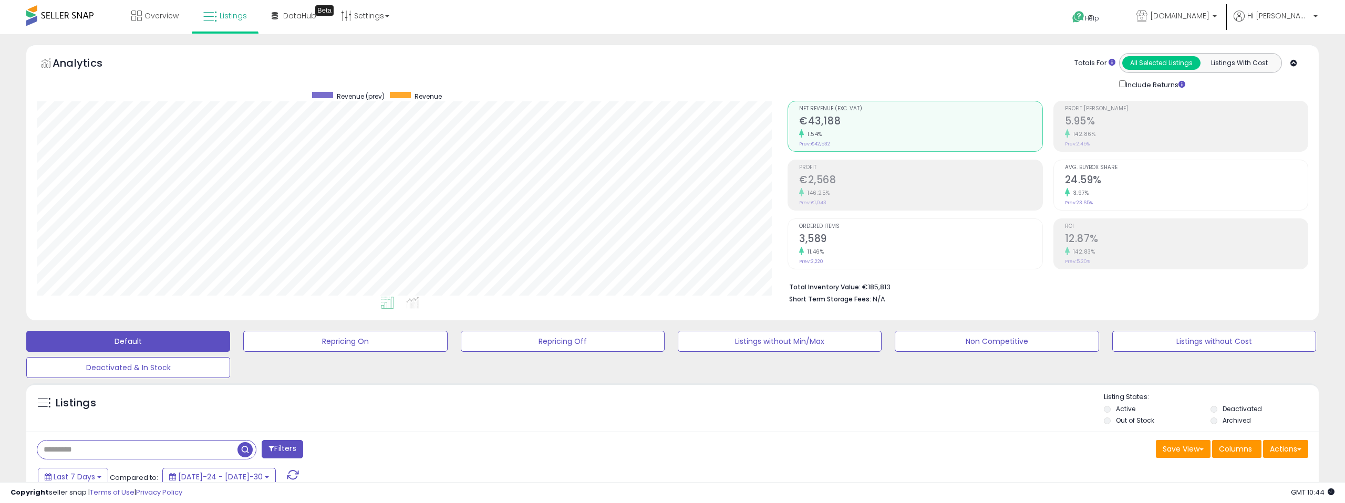
select select "**"
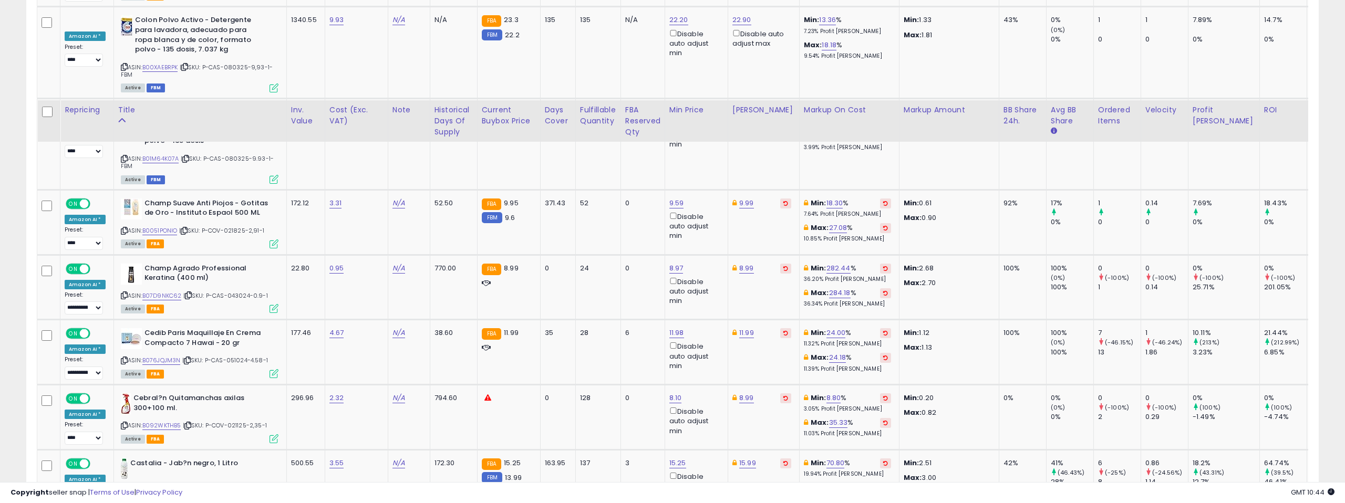
scroll to position [4018, 0]
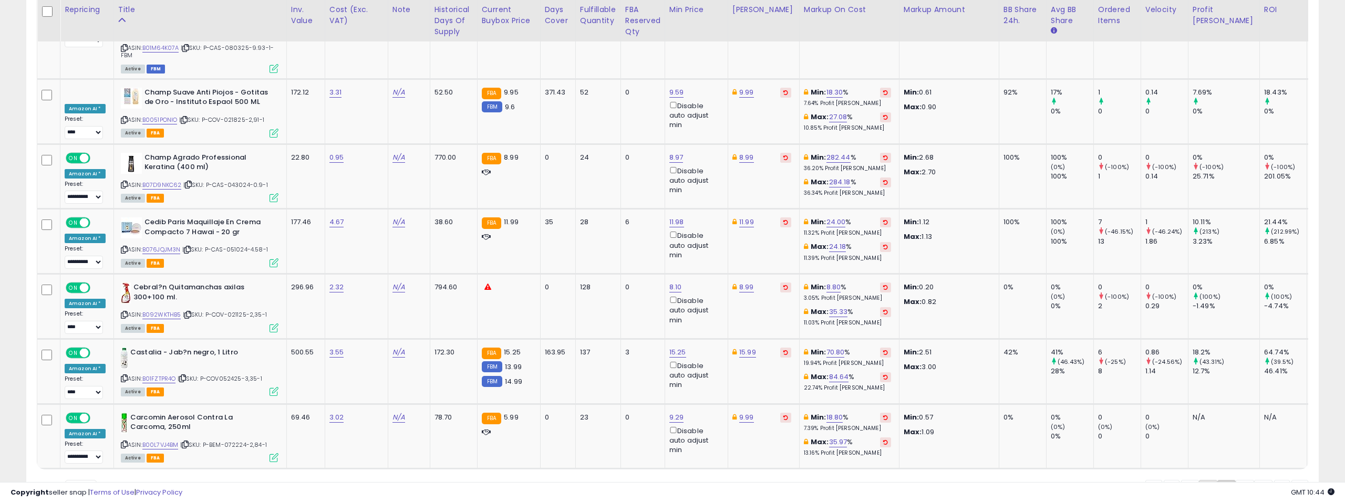
click at [1236, 480] on link "6" at bounding box center [1245, 489] width 18 height 18
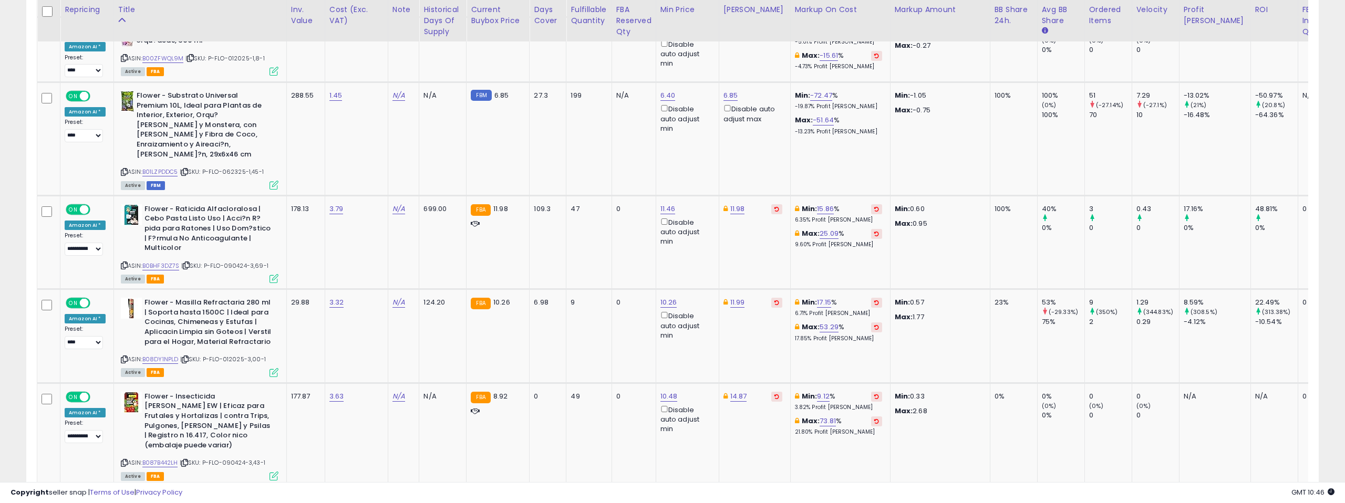
scroll to position [2062, 0]
click at [163, 168] on link "B01LZPDDC5" at bounding box center [160, 172] width 36 height 9
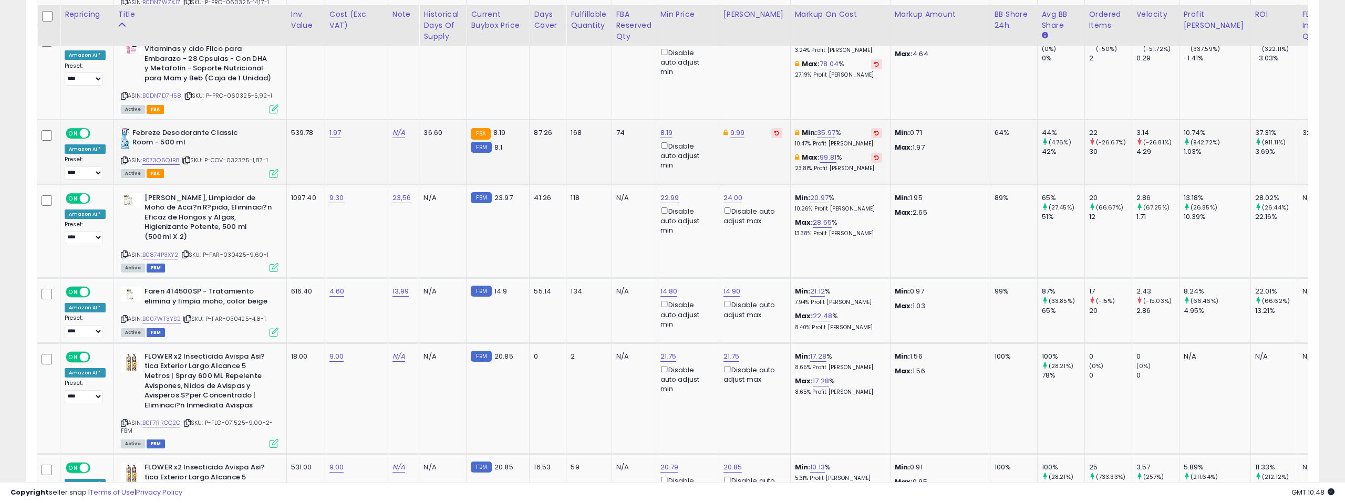
scroll to position [3506, 0]
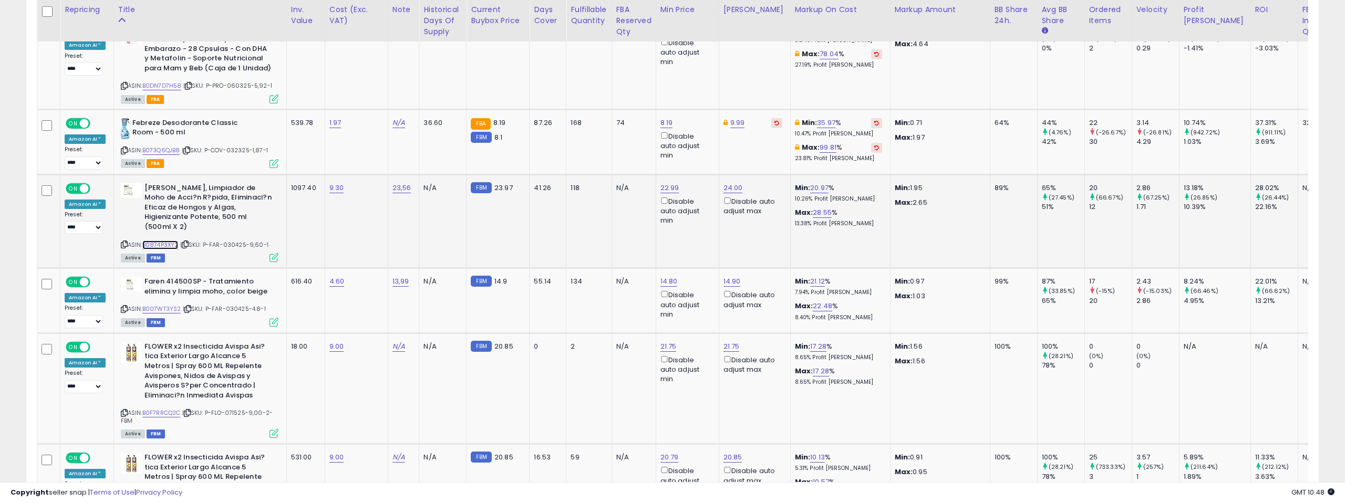
click at [165, 241] on link "B0874P3XY2" at bounding box center [160, 245] width 36 height 9
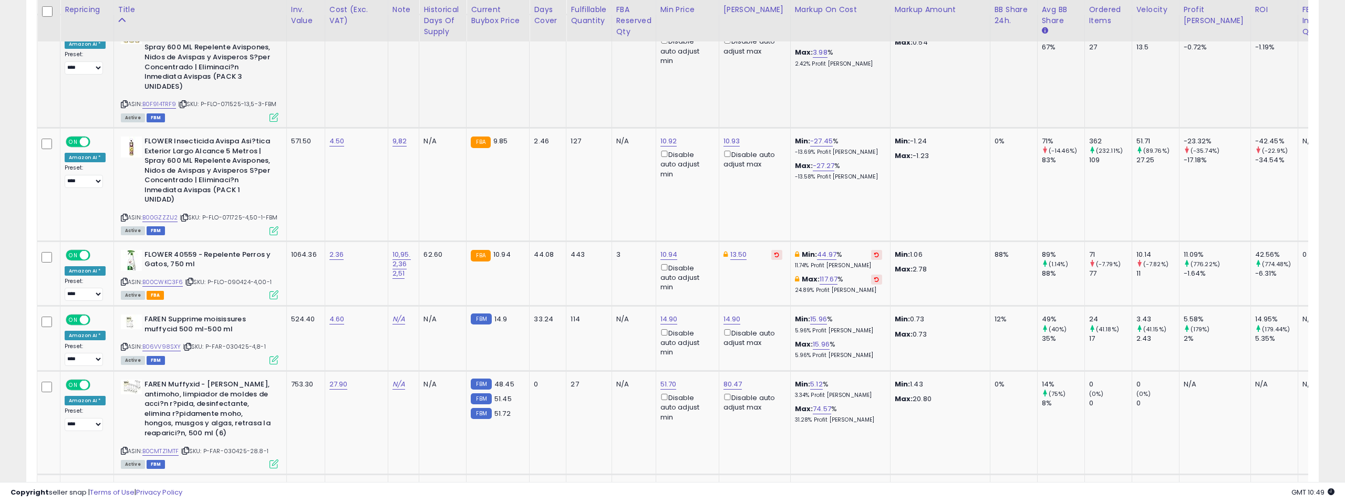
scroll to position [4042, 0]
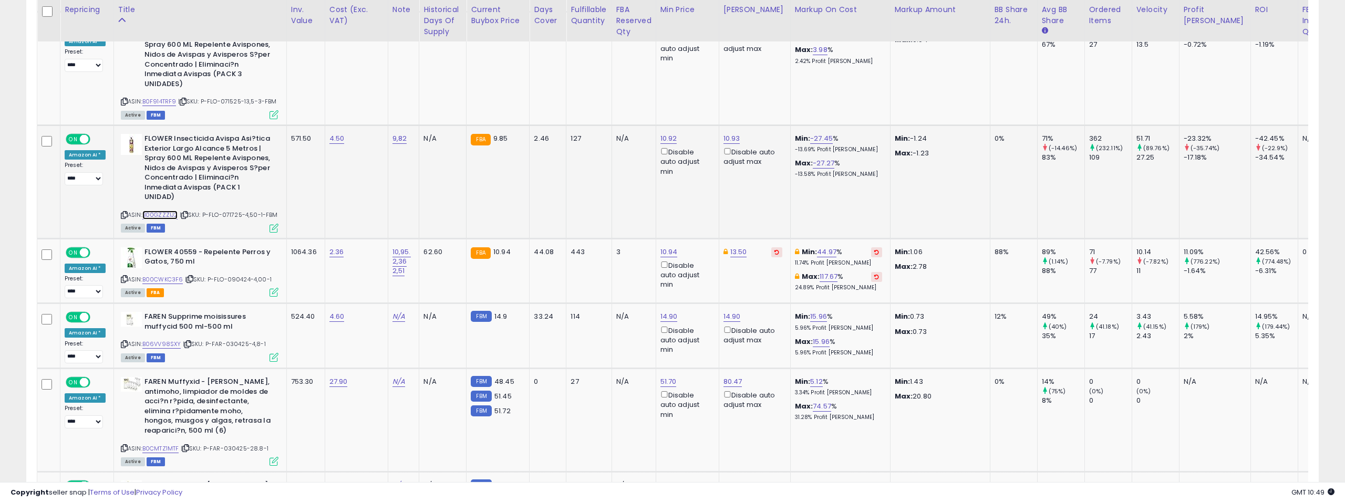
click at [159, 211] on link "B00GZZZIJ2" at bounding box center [160, 215] width 36 height 9
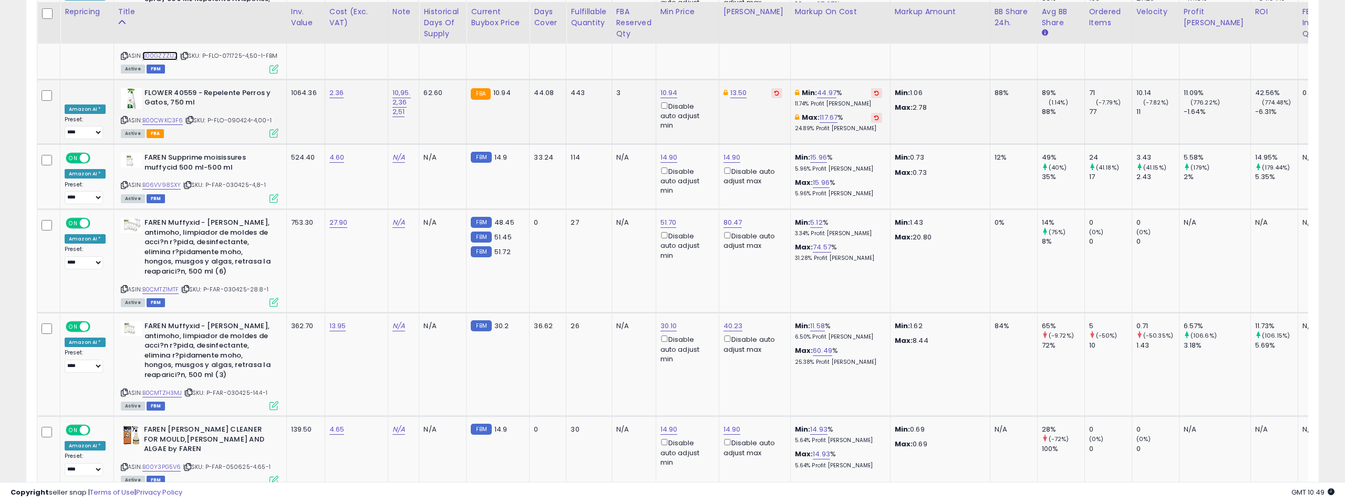
scroll to position [4204, 0]
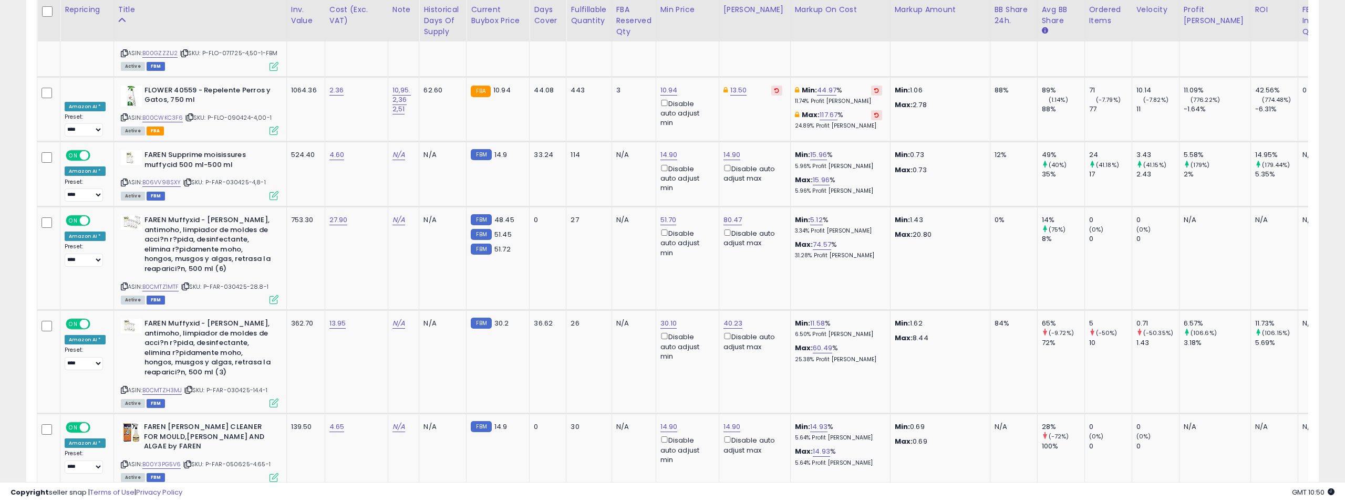
click at [1274, 500] on link "7" at bounding box center [1282, 509] width 16 height 18
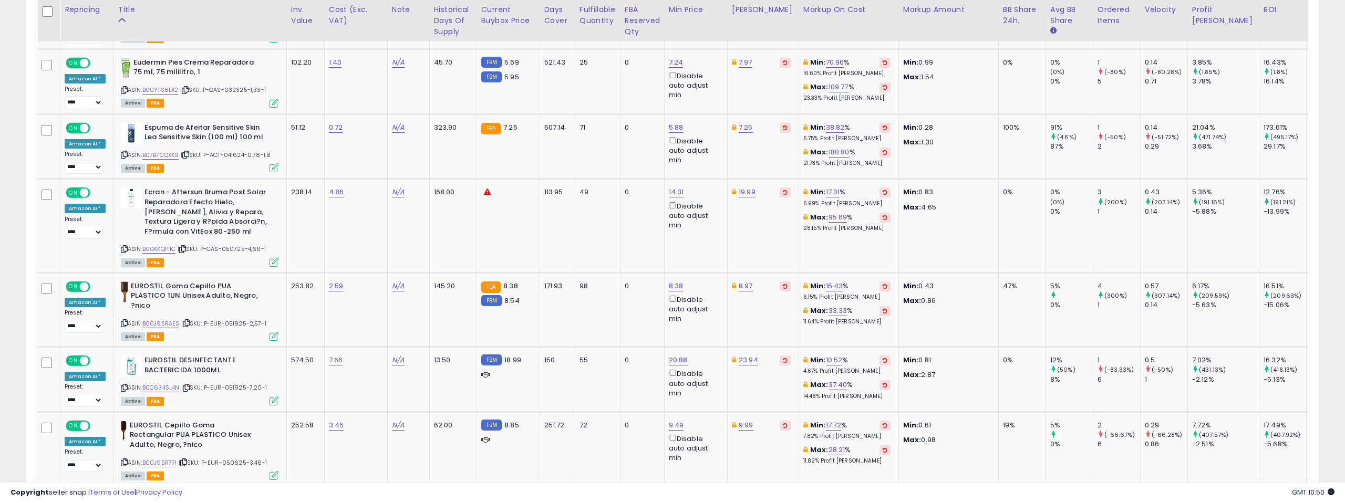
scroll to position [570, 0]
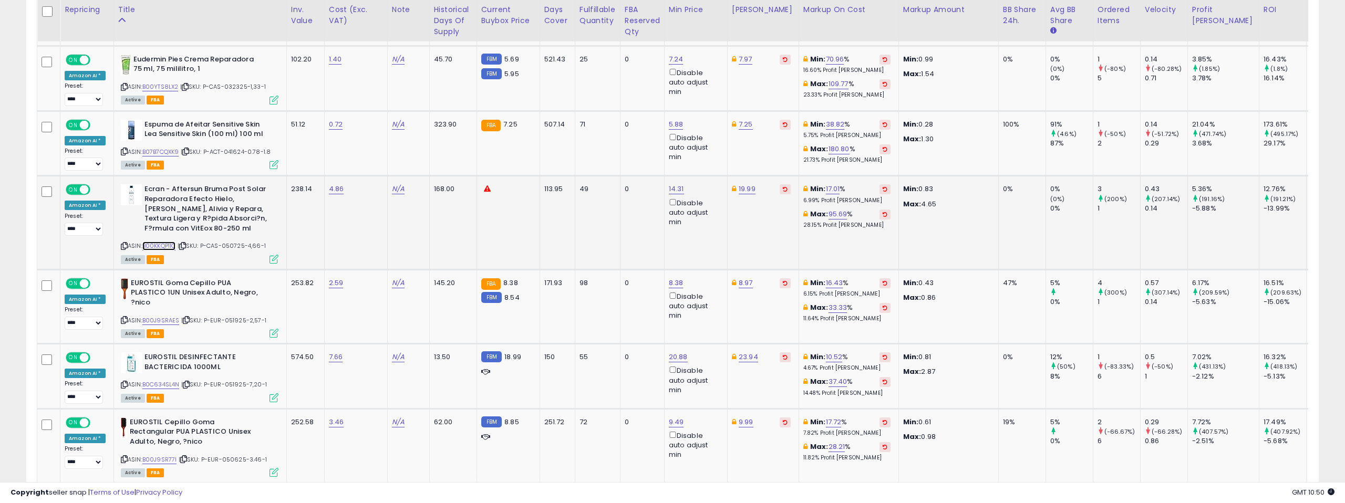
click at [169, 247] on link "B00KKQP11C" at bounding box center [159, 246] width 34 height 9
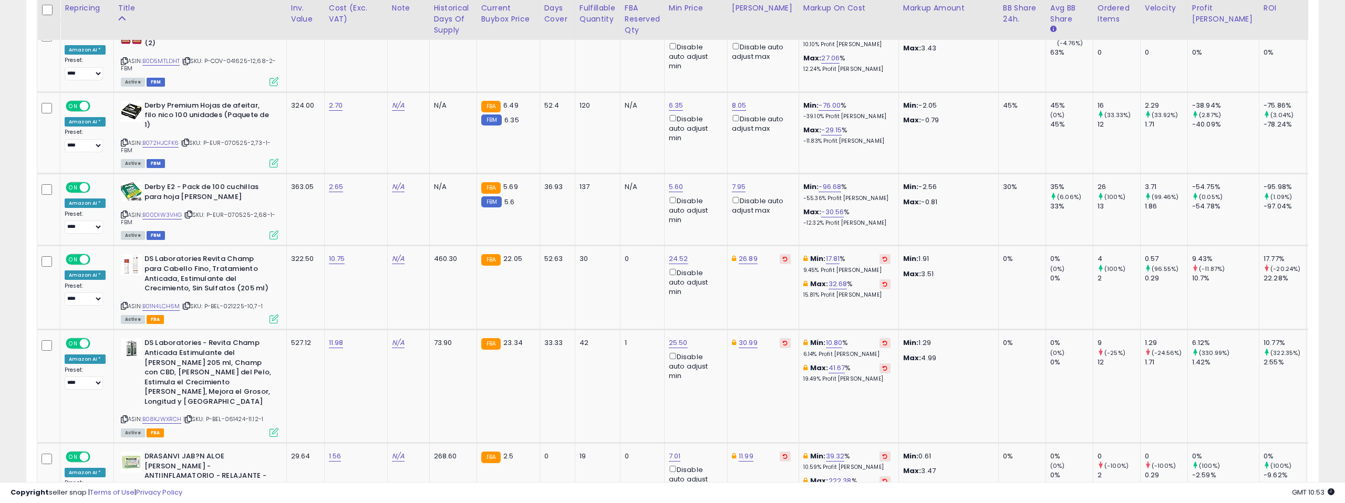
scroll to position [2332, 0]
drag, startPoint x: 678, startPoint y: 157, endPoint x: 665, endPoint y: 148, distance: 15.5
drag, startPoint x: 636, startPoint y: 121, endPoint x: 616, endPoint y: 123, distance: 20.6
click at [616, 123] on input "****" at bounding box center [649, 121] width 94 height 18
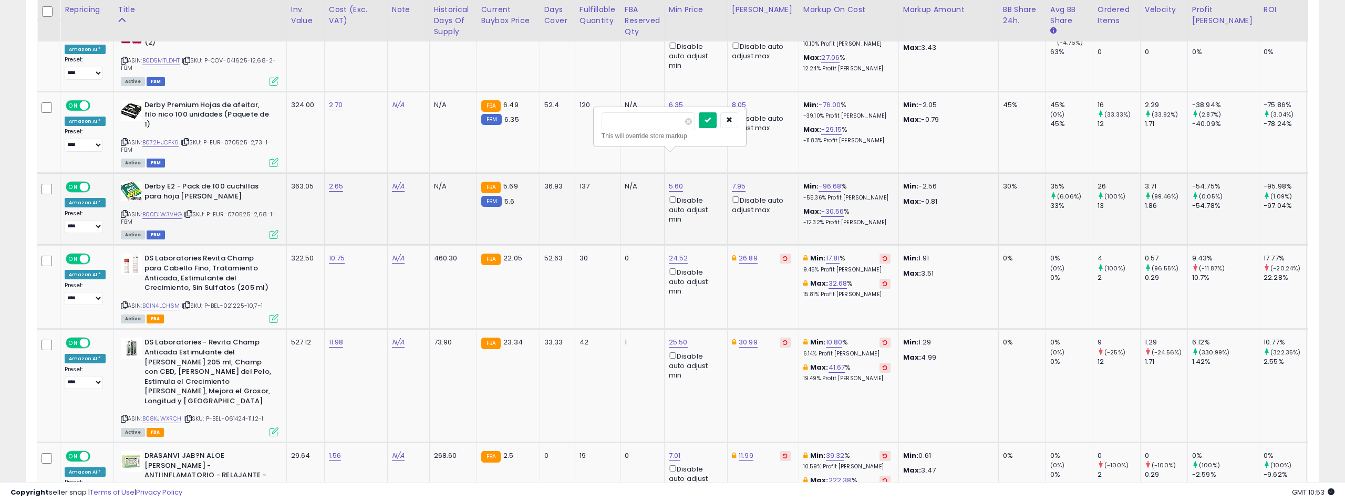
type input "***"
click at [711, 121] on icon "submit" at bounding box center [707, 120] width 6 height 6
drag, startPoint x: 626, startPoint y: 53, endPoint x: 615, endPoint y: 53, distance: 10.5
click at [615, 53] on input "****" at bounding box center [649, 49] width 94 height 18
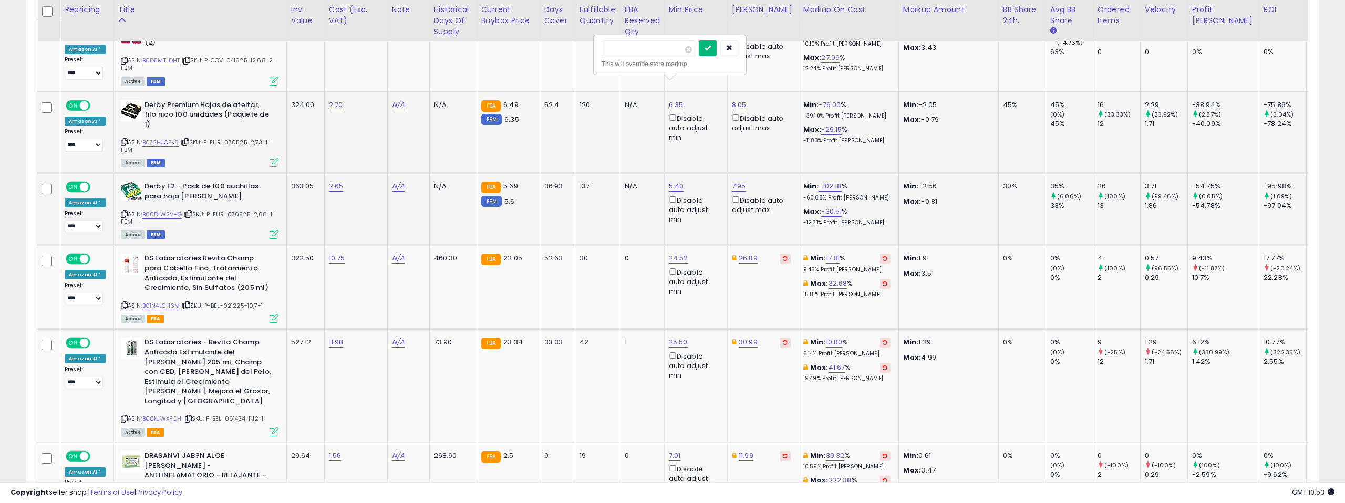
type input "***"
click at [708, 43] on button "submit" at bounding box center [708, 48] width 18 height 16
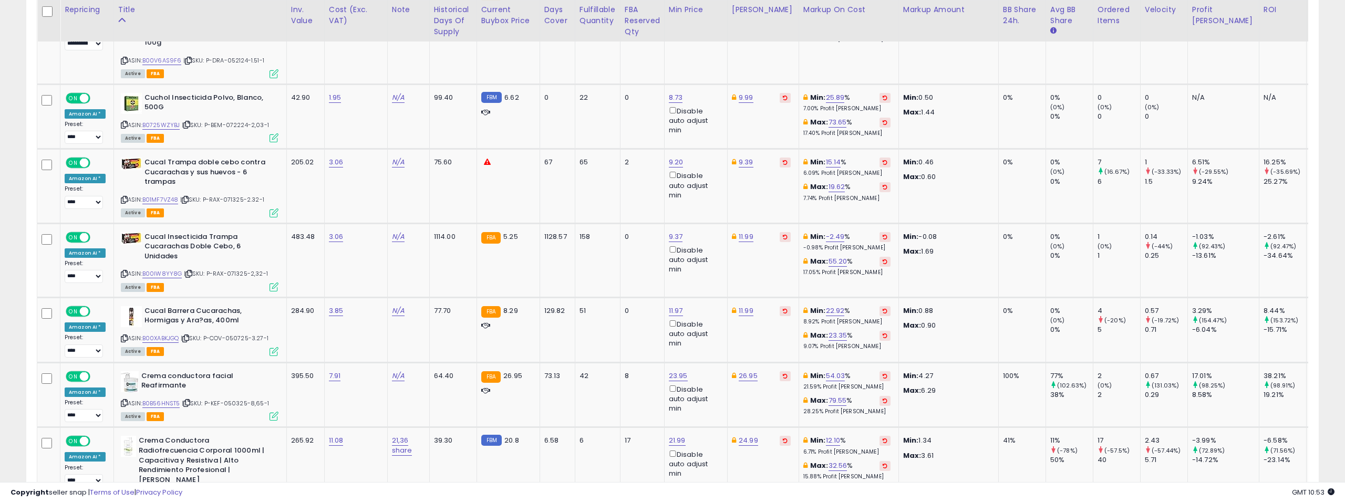
scroll to position [2785, 0]
click at [163, 195] on link "B01MF7VZ48" at bounding box center [160, 199] width 36 height 9
type input "****"
click button "submit" at bounding box center [707, 76] width 18 height 16
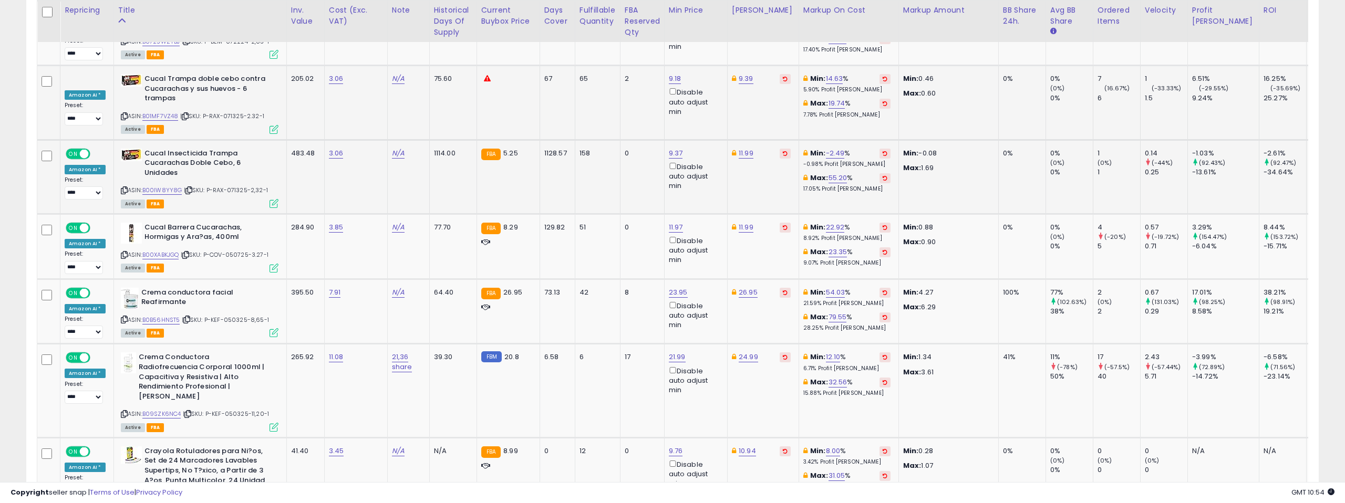
scroll to position [2868, 0]
click at [160, 185] on link "B00IW8YY8G" at bounding box center [162, 189] width 40 height 9
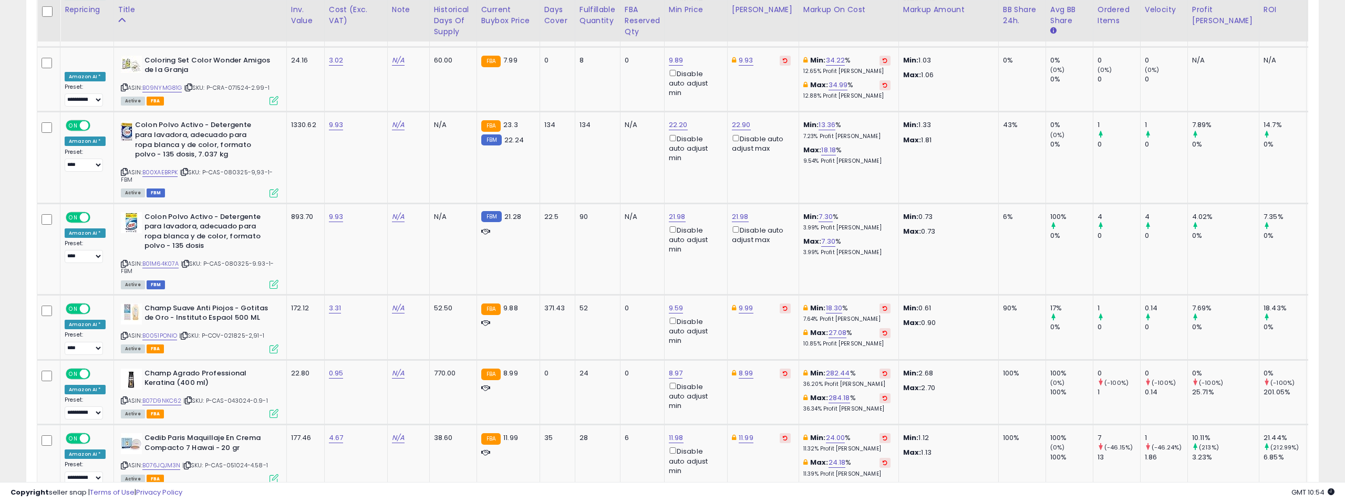
scroll to position [3802, 0]
click at [156, 168] on link "B00XAEBRPK" at bounding box center [160, 172] width 36 height 9
type input "*****"
click button "submit" at bounding box center [709, 39] width 18 height 16
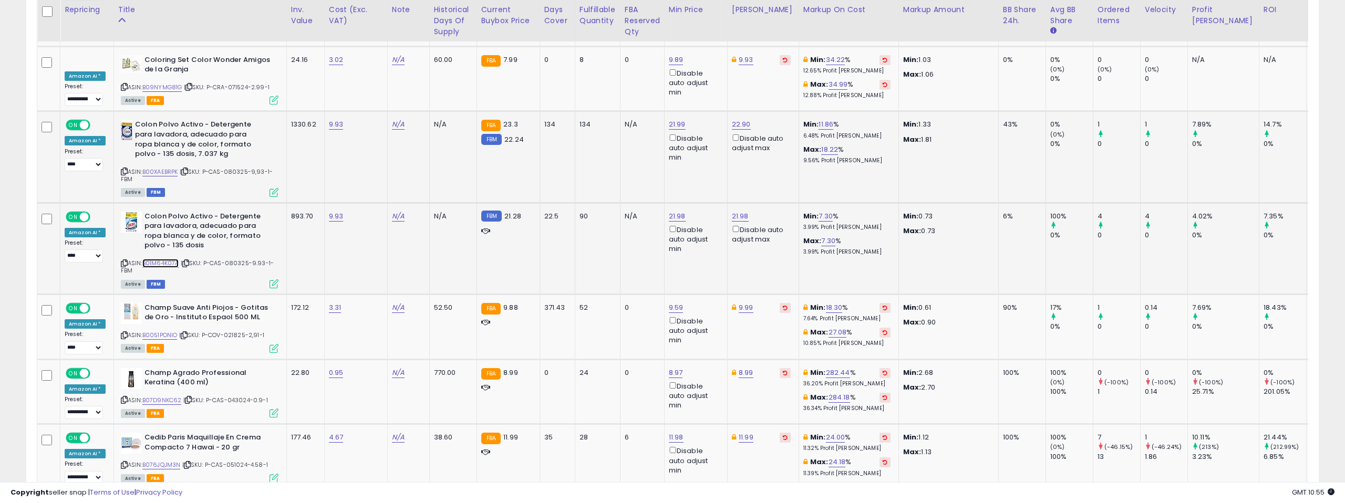
click at [159, 259] on link "B01M64K07A" at bounding box center [160, 263] width 37 height 9
drag, startPoint x: 634, startPoint y: 134, endPoint x: 620, endPoint y: 134, distance: 13.7
click at [620, 134] on input "*****" at bounding box center [650, 131] width 94 height 18
type input "*****"
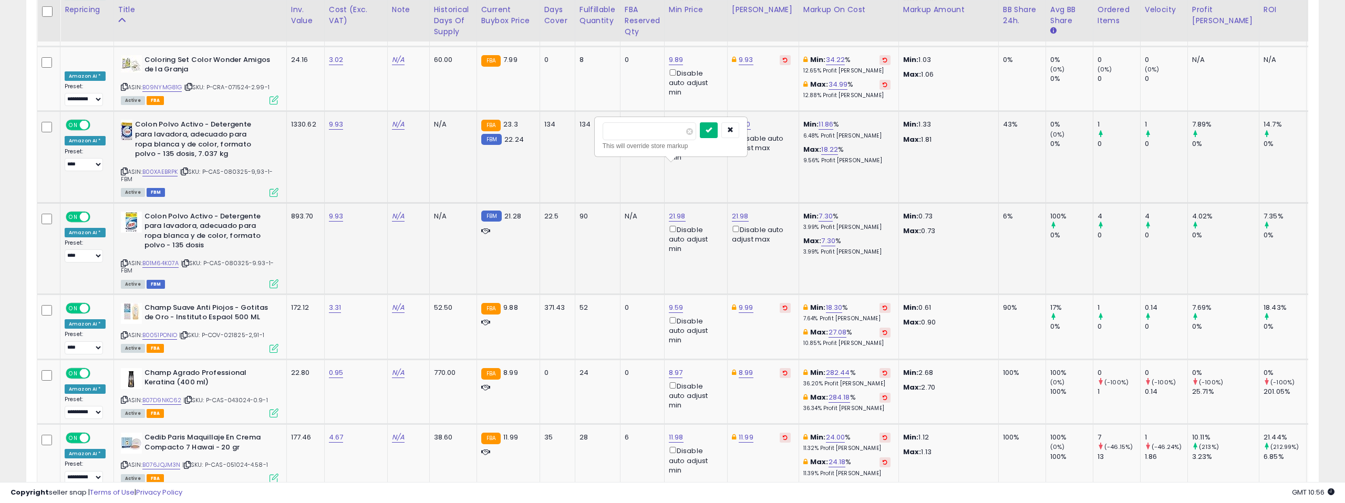
click at [709, 133] on button "submit" at bounding box center [709, 130] width 18 height 16
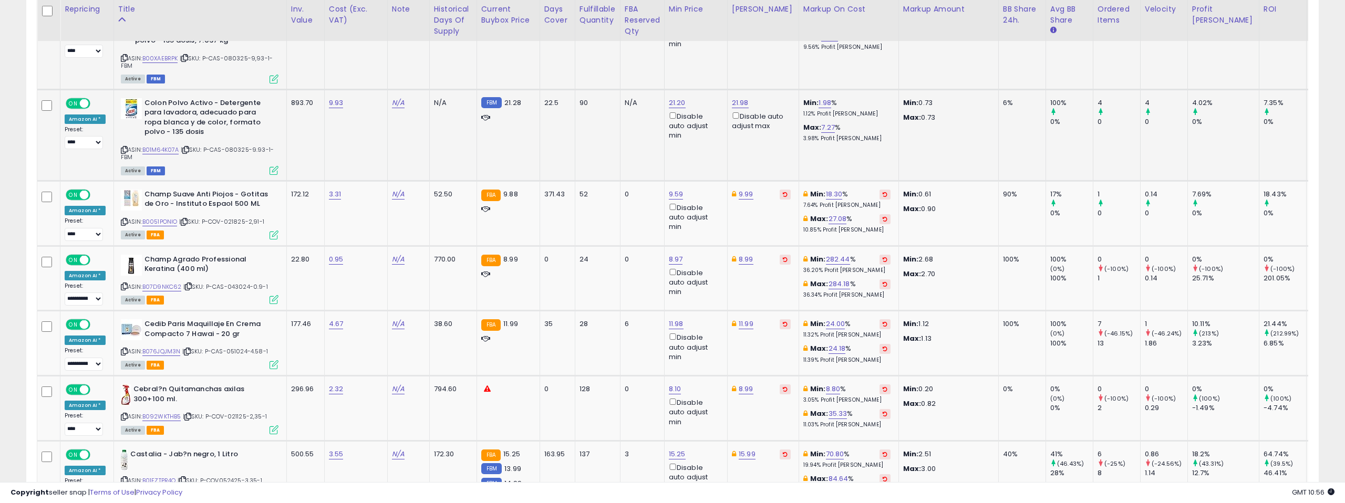
scroll to position [3916, 0]
click at [158, 145] on link "B01M64K07A" at bounding box center [160, 149] width 37 height 9
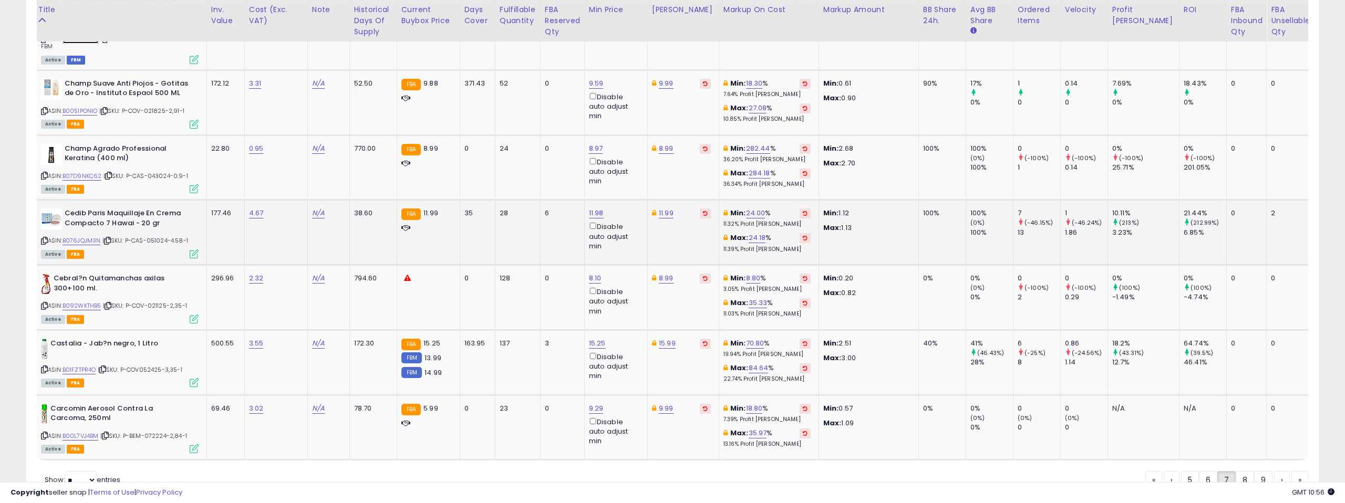
scroll to position [0, 0]
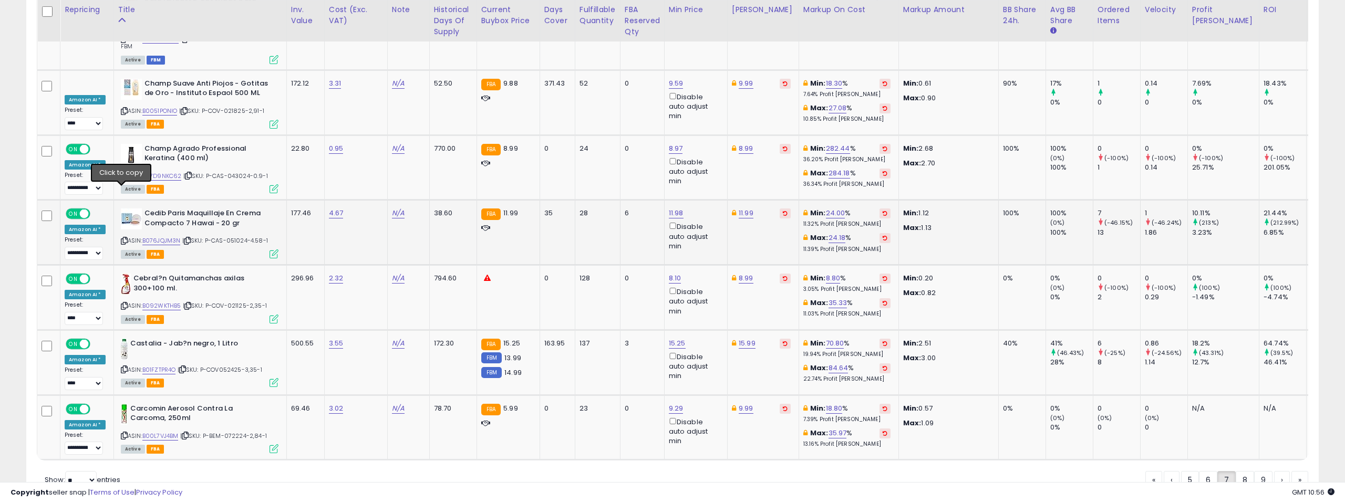
click at [121, 238] on icon at bounding box center [124, 241] width 7 height 6
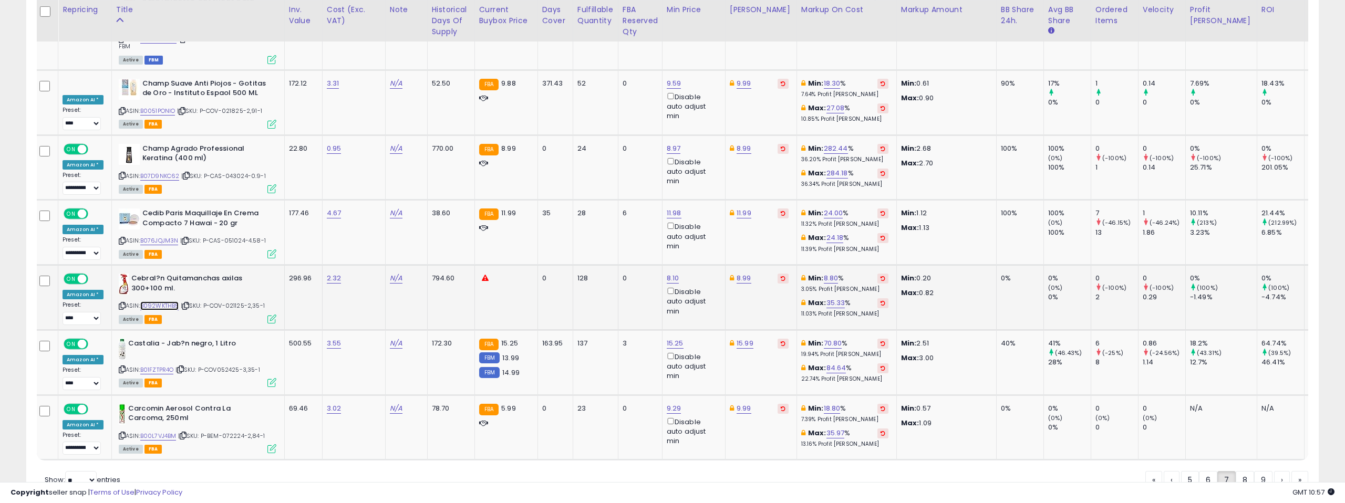
click at [157, 302] on link "B092WKTHB5" at bounding box center [159, 306] width 39 height 9
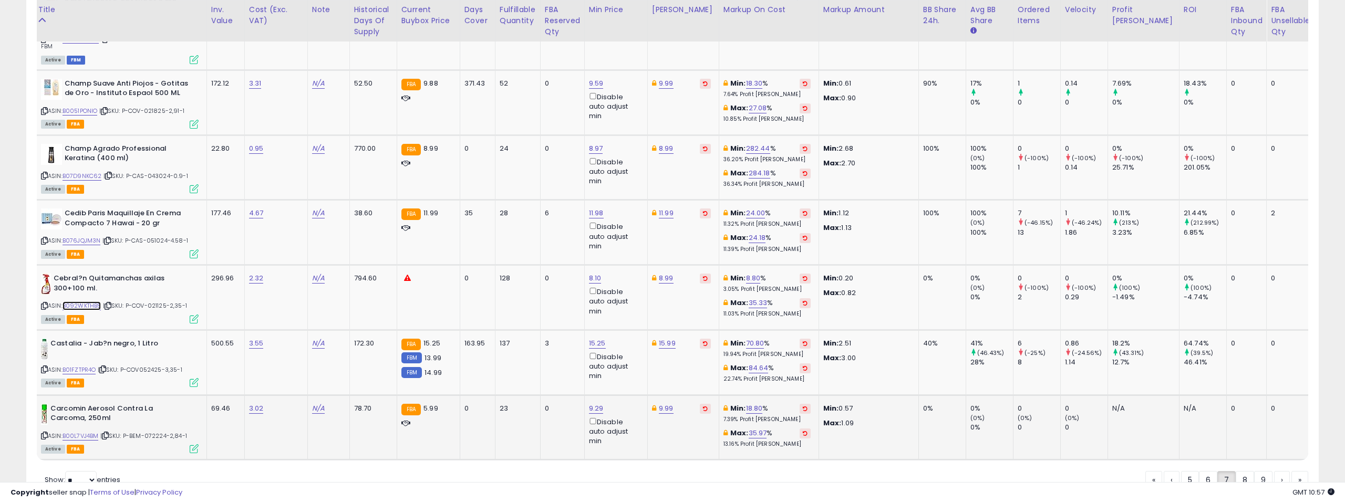
scroll to position [0, 0]
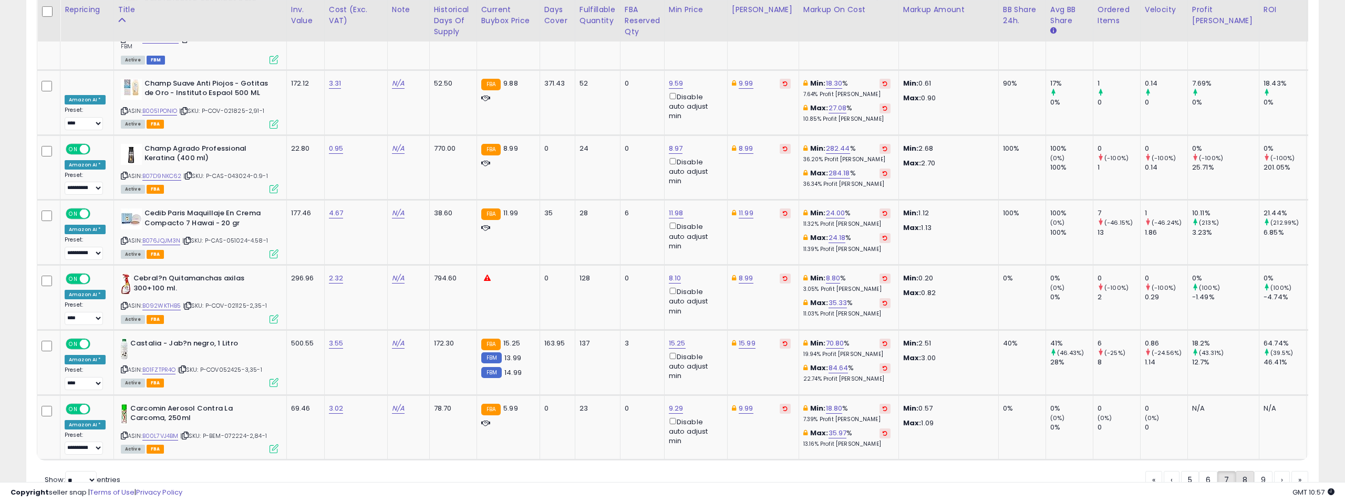
click at [1274, 471] on link "8" at bounding box center [1282, 480] width 16 height 18
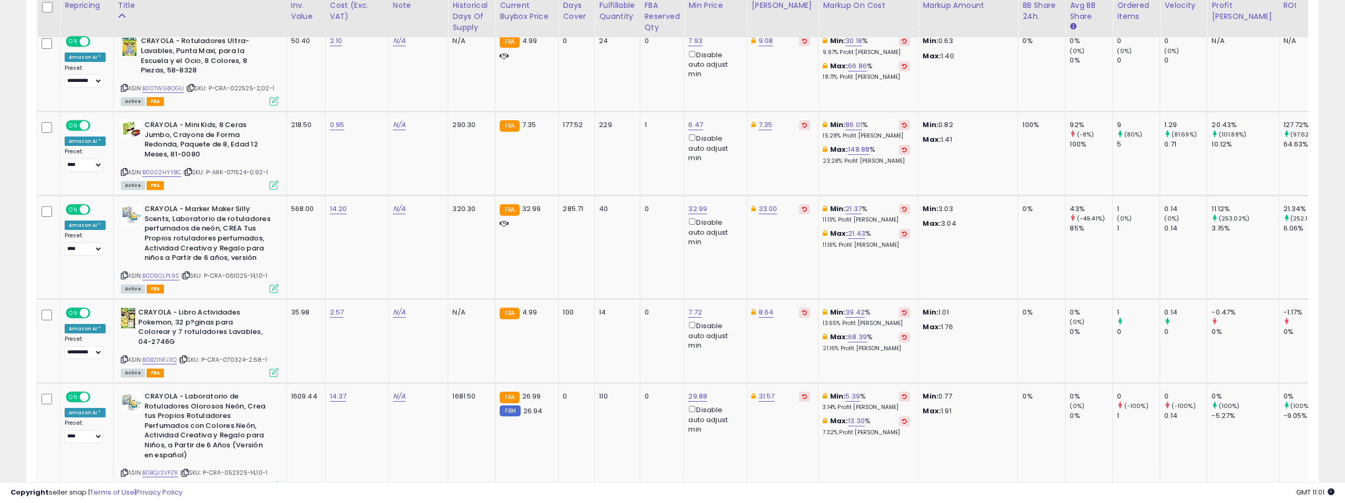
scroll to position [1524, 0]
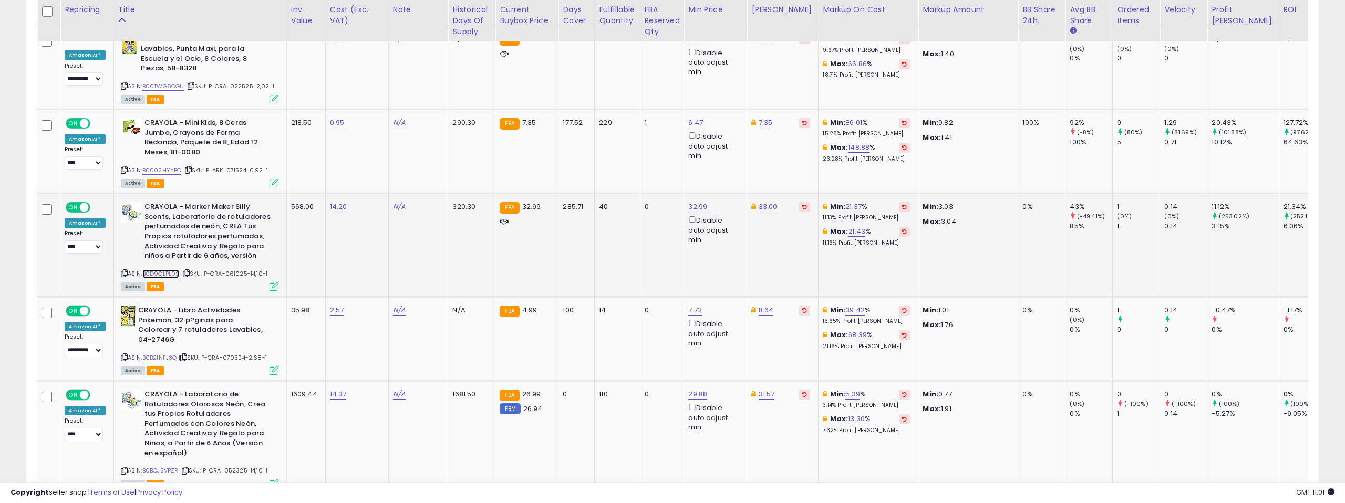
click at [165, 274] on link "B0D9QLPL9S" at bounding box center [160, 274] width 37 height 9
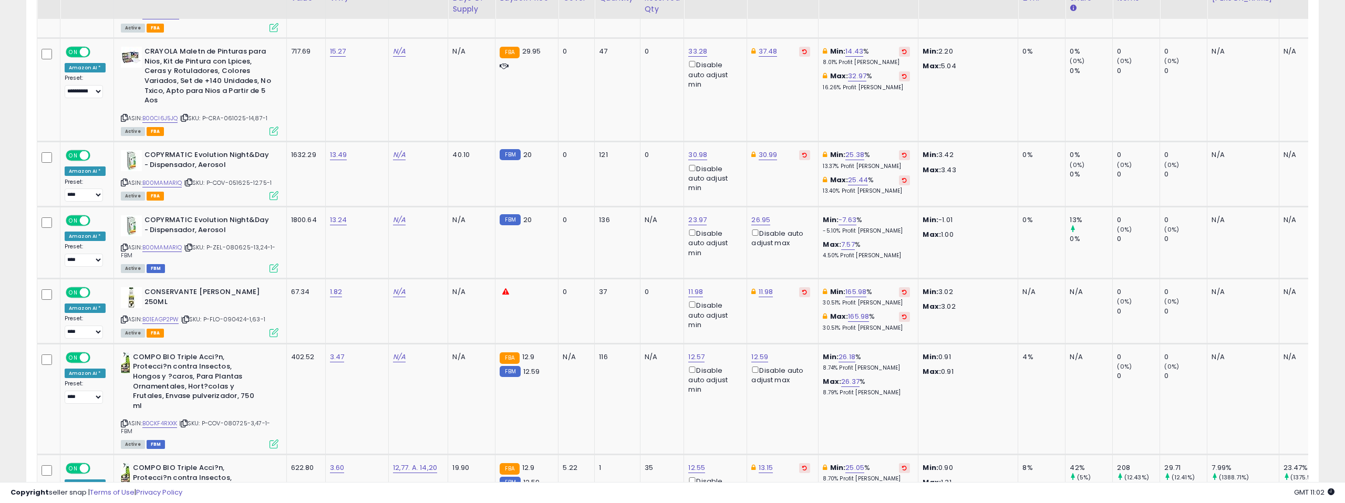
scroll to position [2088, 0]
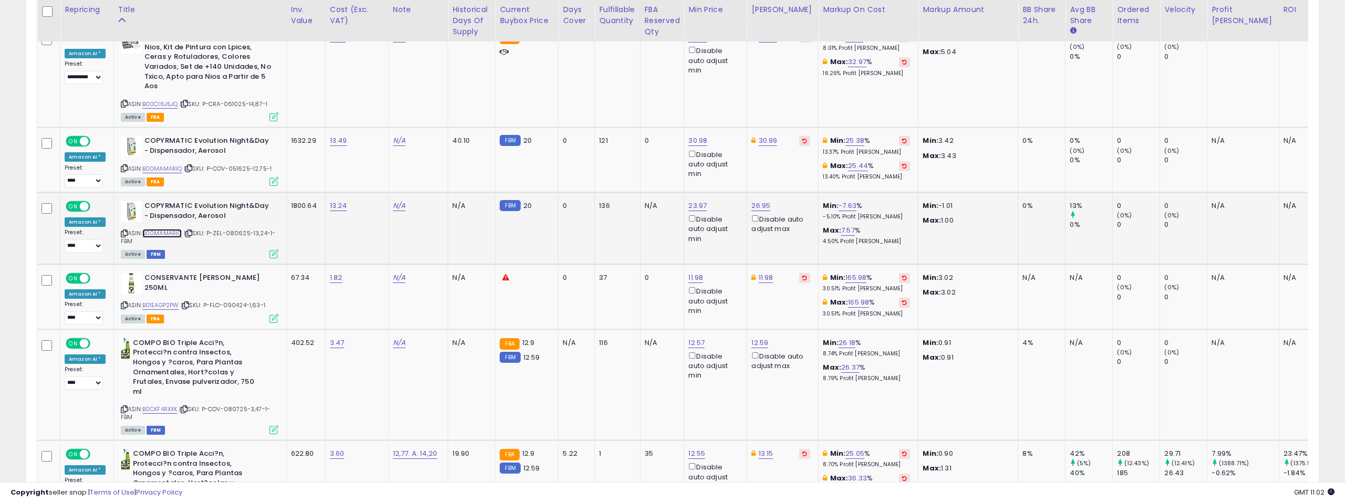
click at [163, 229] on link "B00MAMARIQ" at bounding box center [162, 233] width 40 height 9
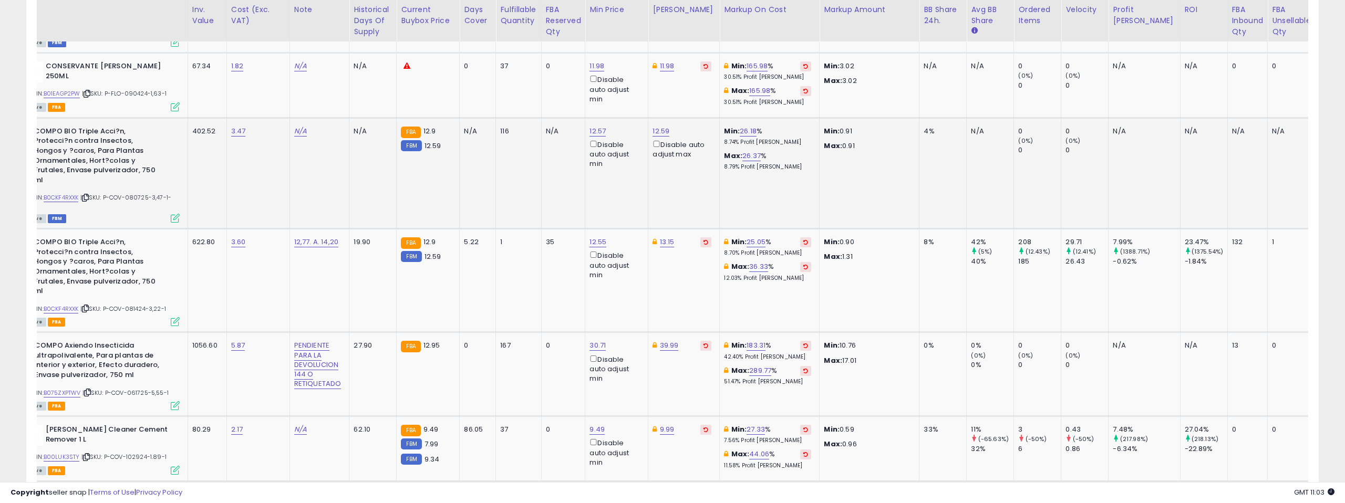
scroll to position [0, 0]
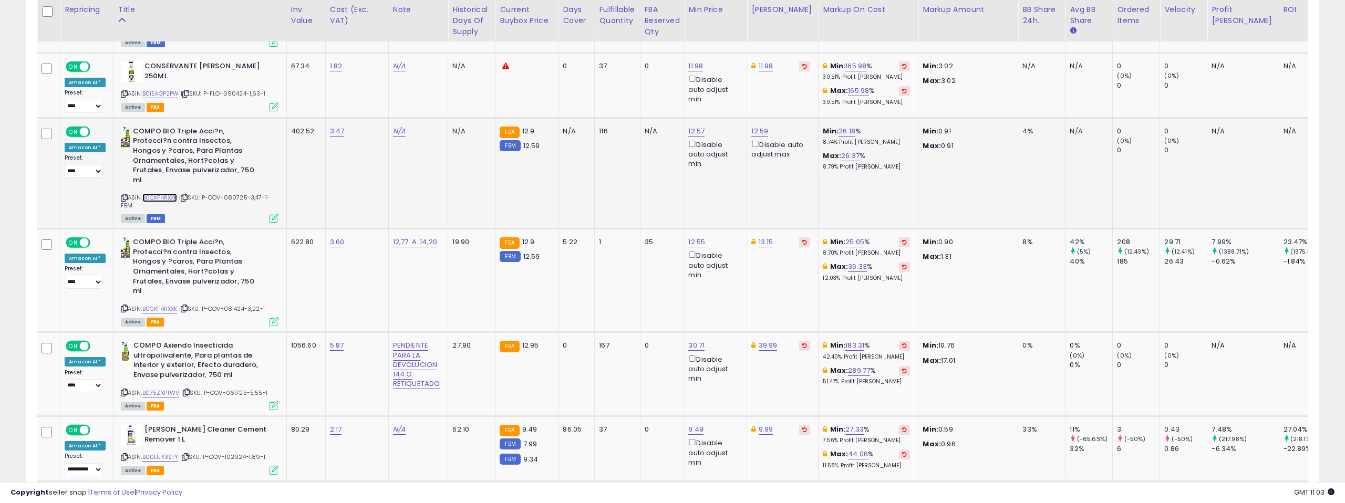
click at [153, 193] on link "B0CKF4RXXK" at bounding box center [159, 197] width 35 height 9
type input "*****"
click button "submit" at bounding box center [790, 84] width 18 height 16
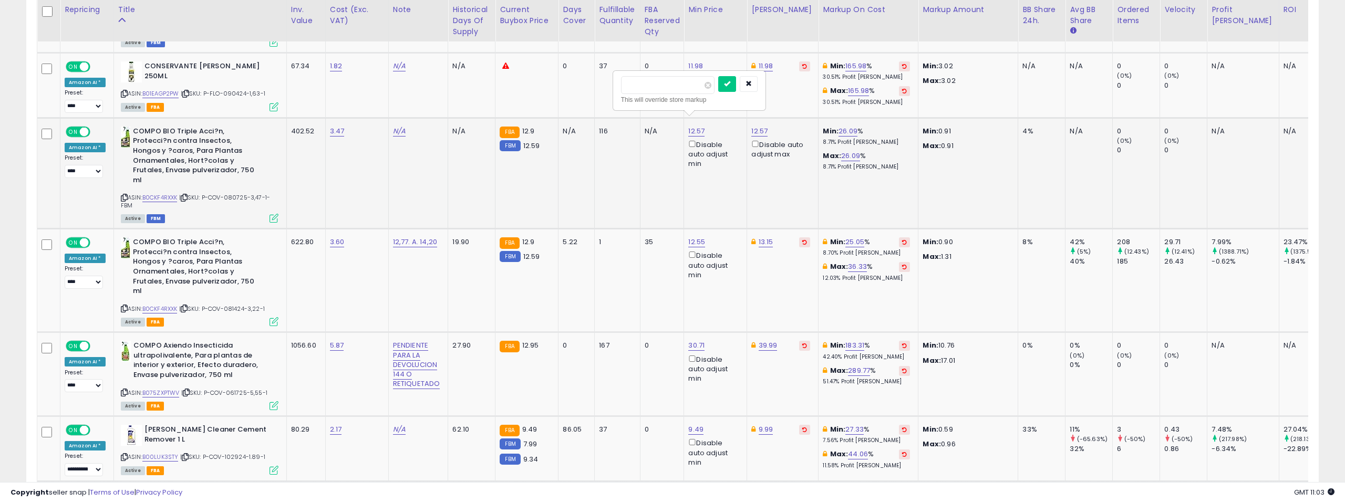
click at [702, 89] on input "*****" at bounding box center [668, 85] width 94 height 18
type input "*****"
click at [702, 89] on input "*****" at bounding box center [668, 85] width 94 height 18
click at [730, 82] on icon "submit" at bounding box center [727, 83] width 6 height 6
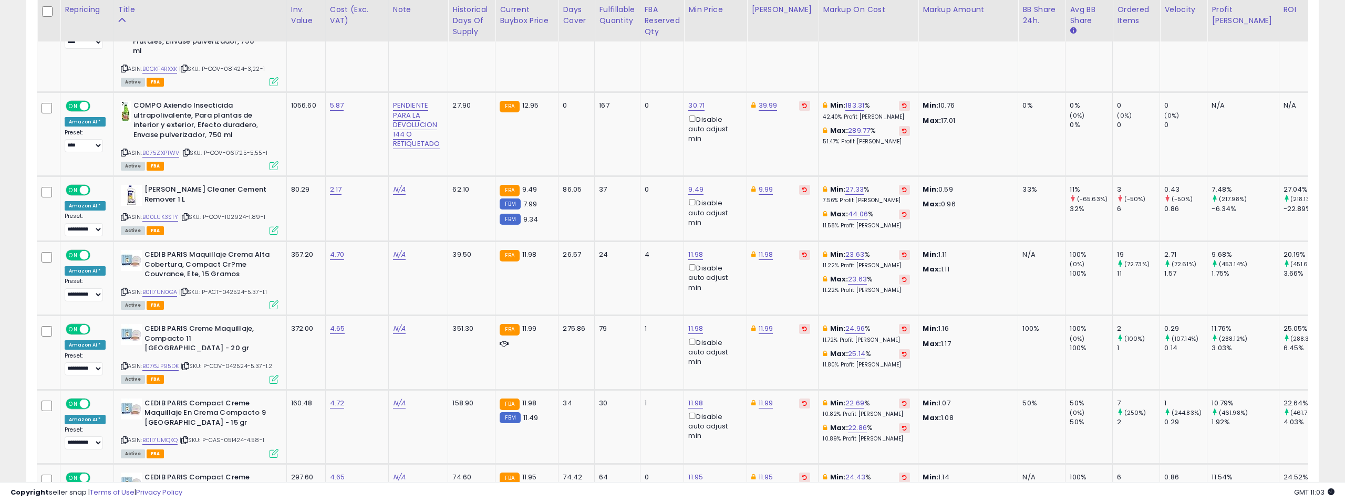
scroll to position [2551, 0]
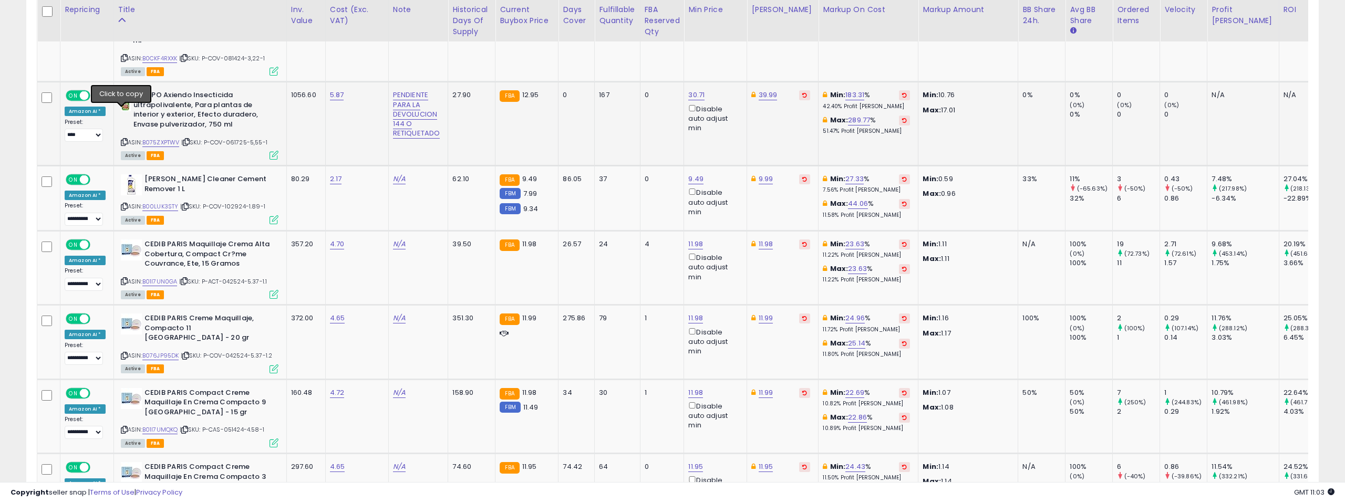
click at [121, 139] on icon at bounding box center [124, 142] width 7 height 6
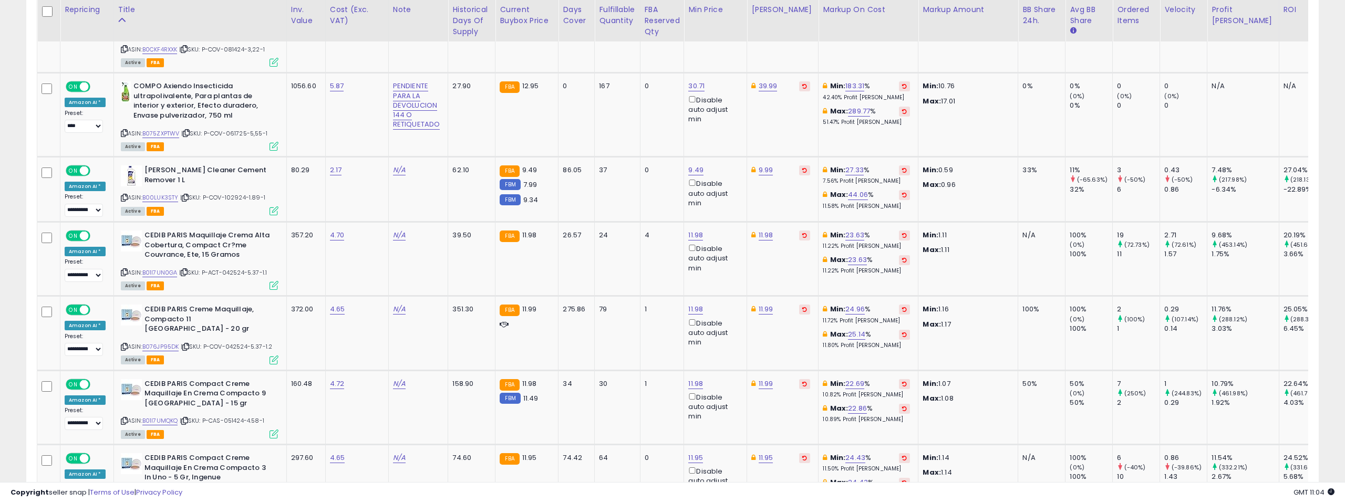
scroll to position [0, 0]
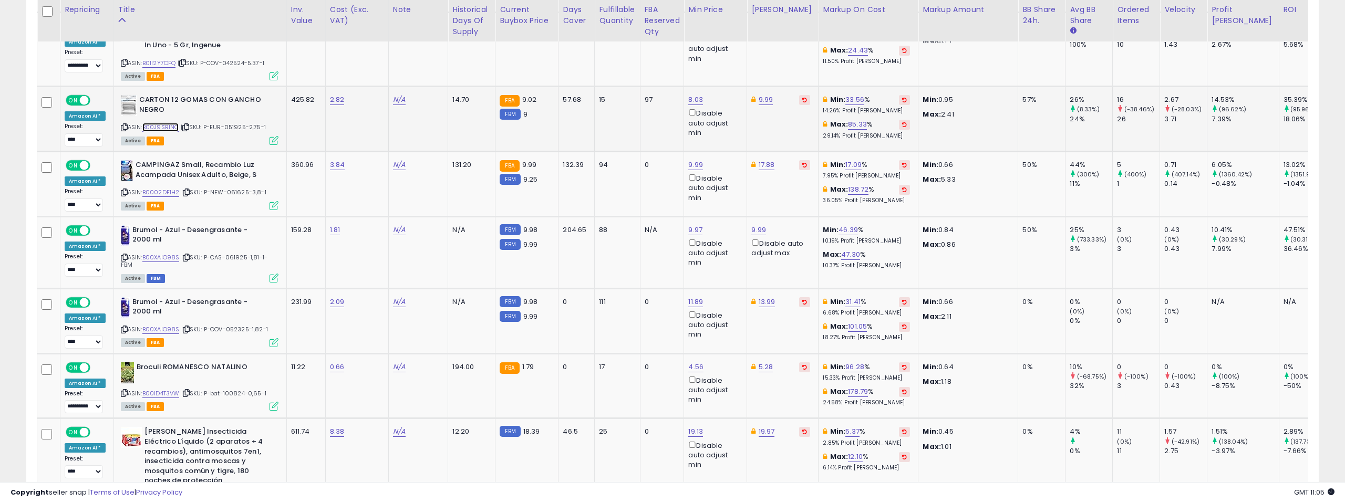
click at [162, 123] on link "B00J9SRINQ" at bounding box center [160, 127] width 37 height 9
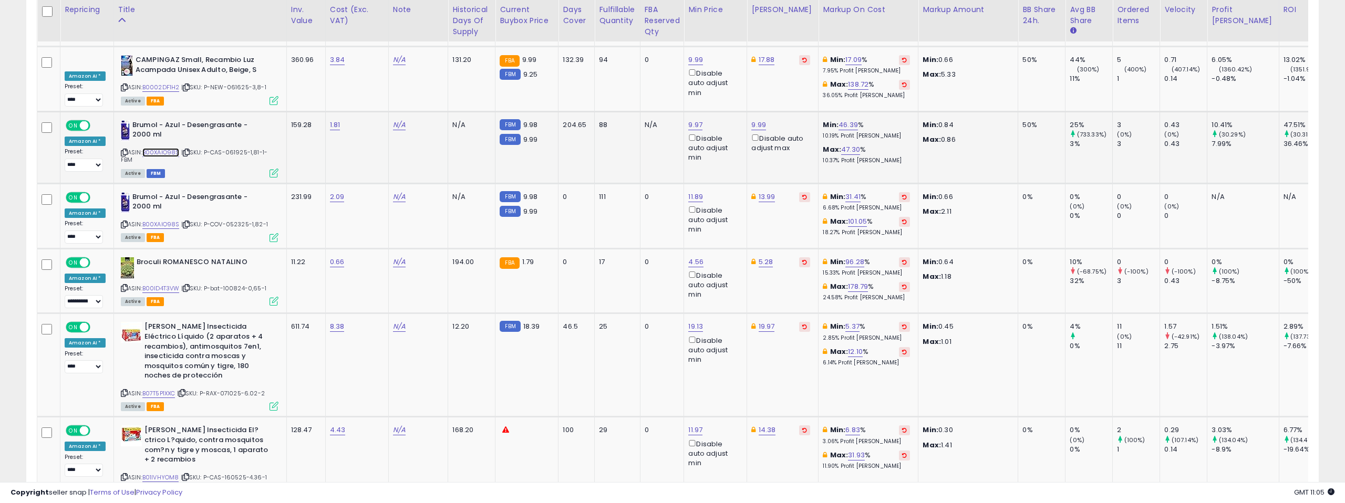
click at [162, 148] on link "B00XAIO98S" at bounding box center [160, 152] width 37 height 9
click at [121, 285] on icon at bounding box center [124, 288] width 7 height 6
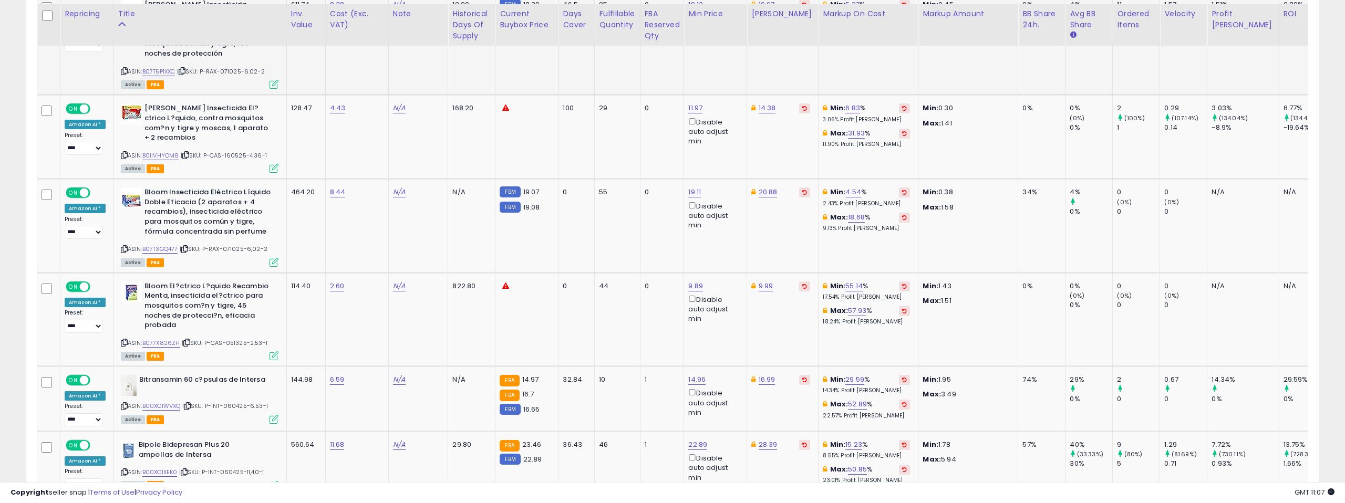
scroll to position [3430, 0]
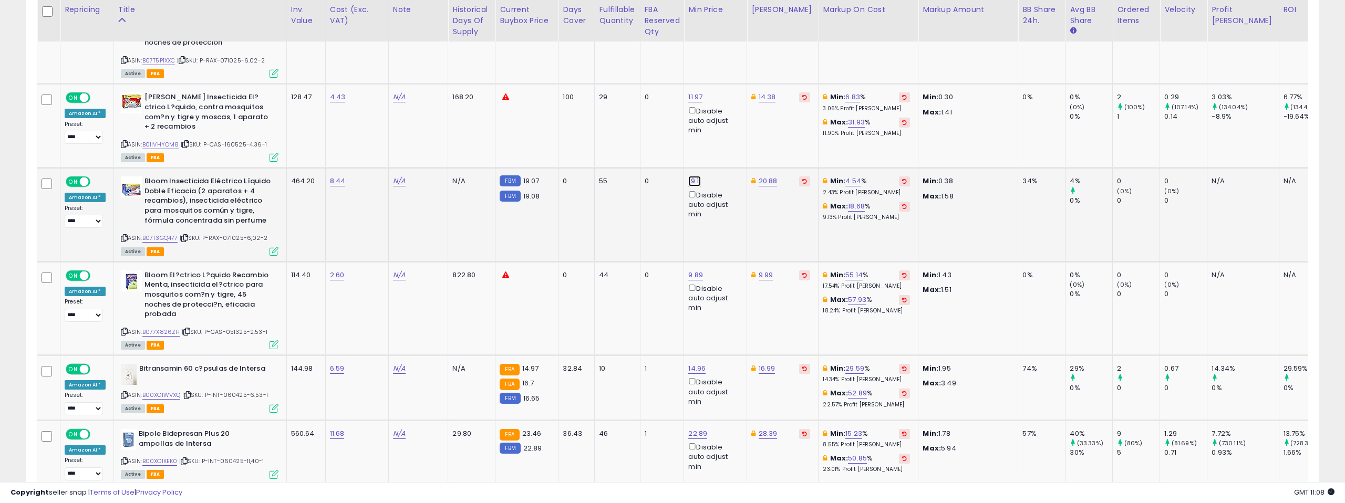
click at [637, 109] on input "*****" at bounding box center [666, 107] width 94 height 18
type input "*****"
click at [729, 106] on icon "submit" at bounding box center [725, 105] width 6 height 6
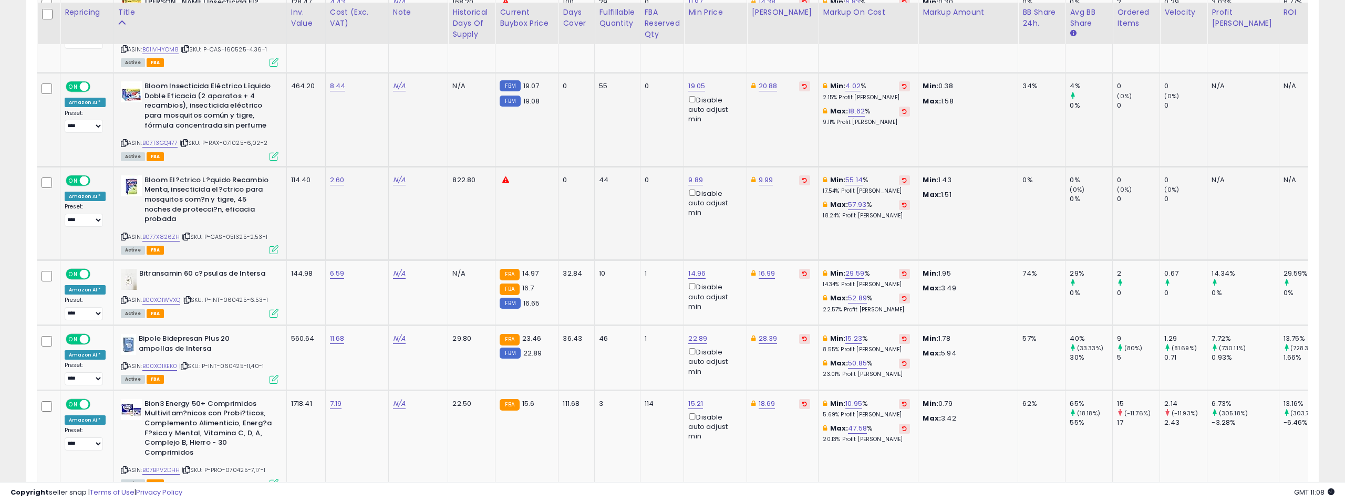
scroll to position [3529, 0]
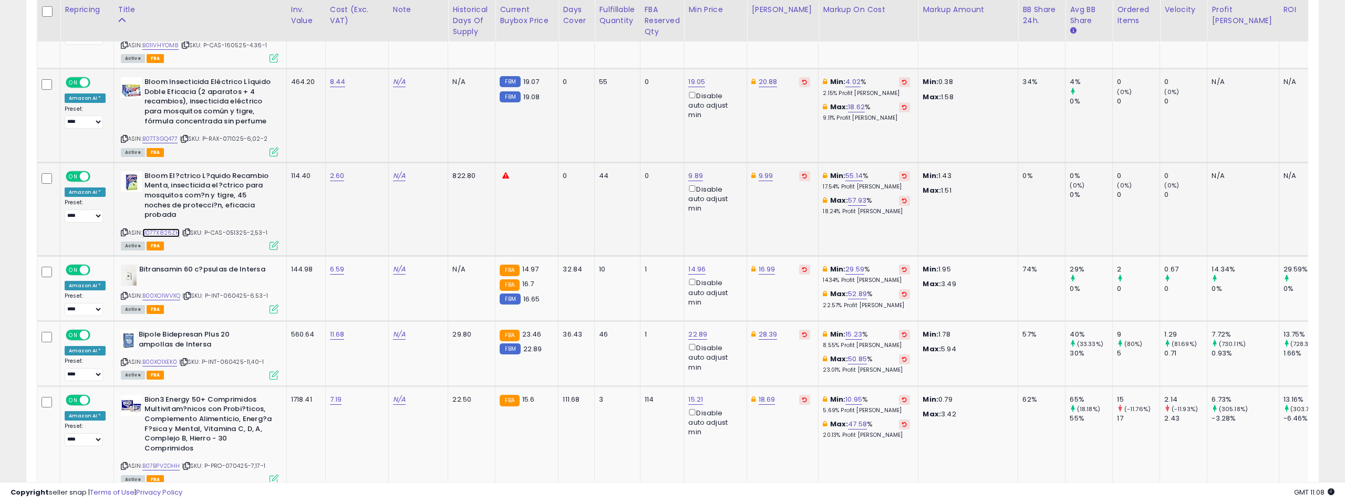
click at [169, 229] on link "B077X826ZH" at bounding box center [161, 233] width 38 height 9
drag, startPoint x: 650, startPoint y: 103, endPoint x: 607, endPoint y: 96, distance: 43.1
type input "****"
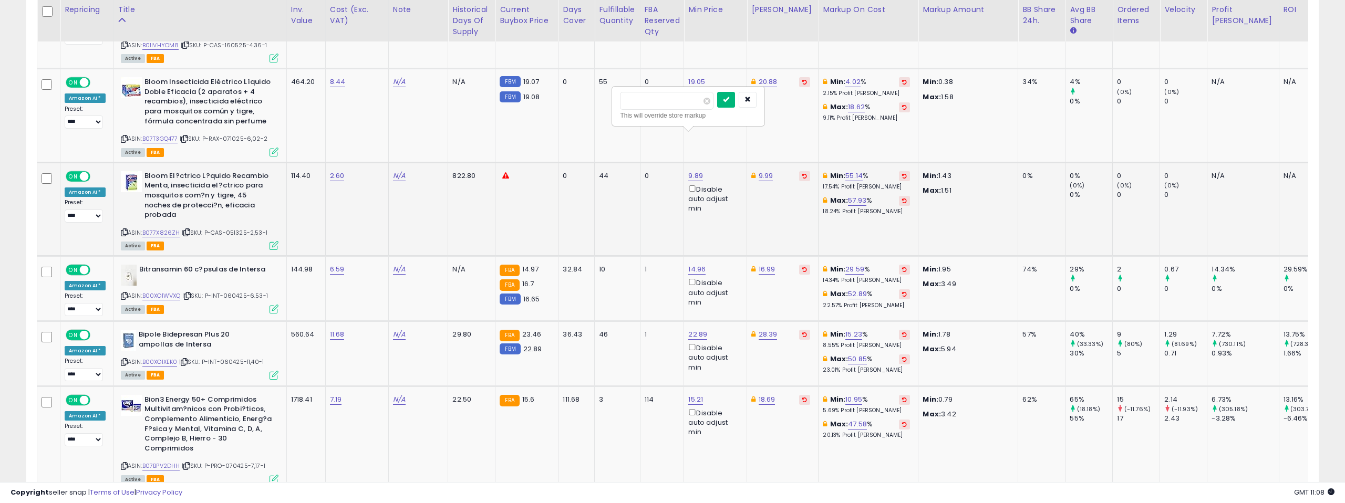
click at [725, 102] on button "submit" at bounding box center [726, 100] width 18 height 16
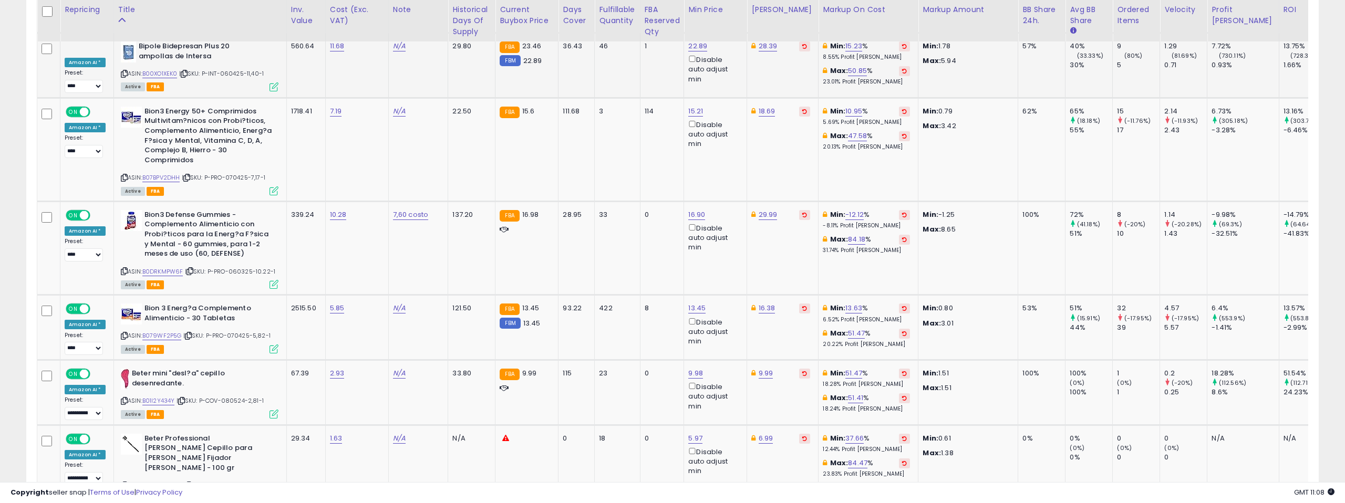
scroll to position [3819, 0]
click at [168, 172] on link "B07BPV2DHH" at bounding box center [161, 176] width 38 height 9
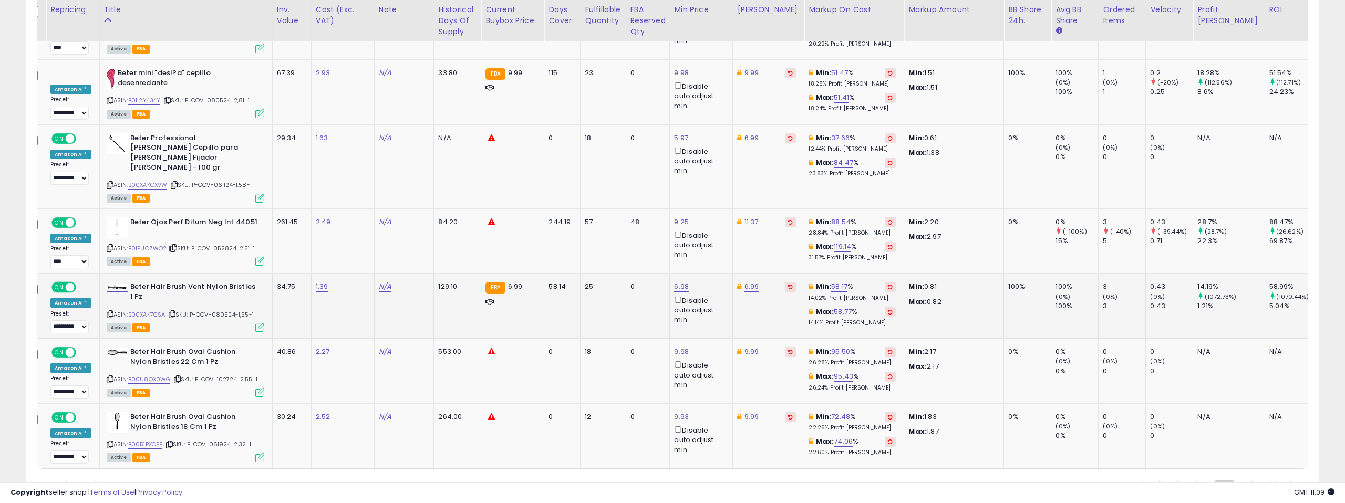
scroll to position [0, 0]
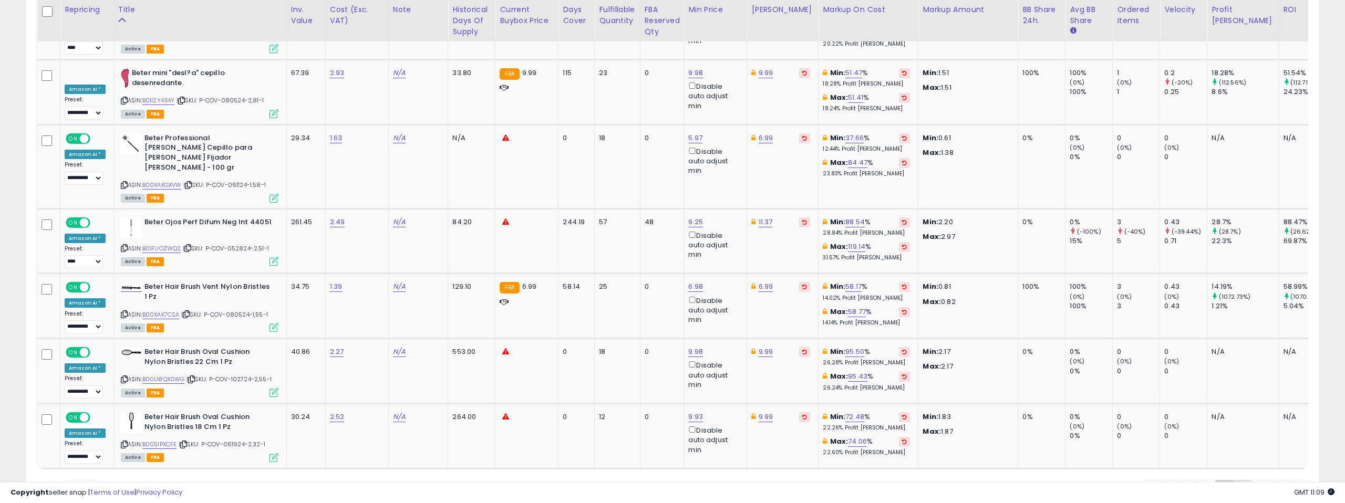
click at [1274, 480] on link "9" at bounding box center [1282, 489] width 16 height 18
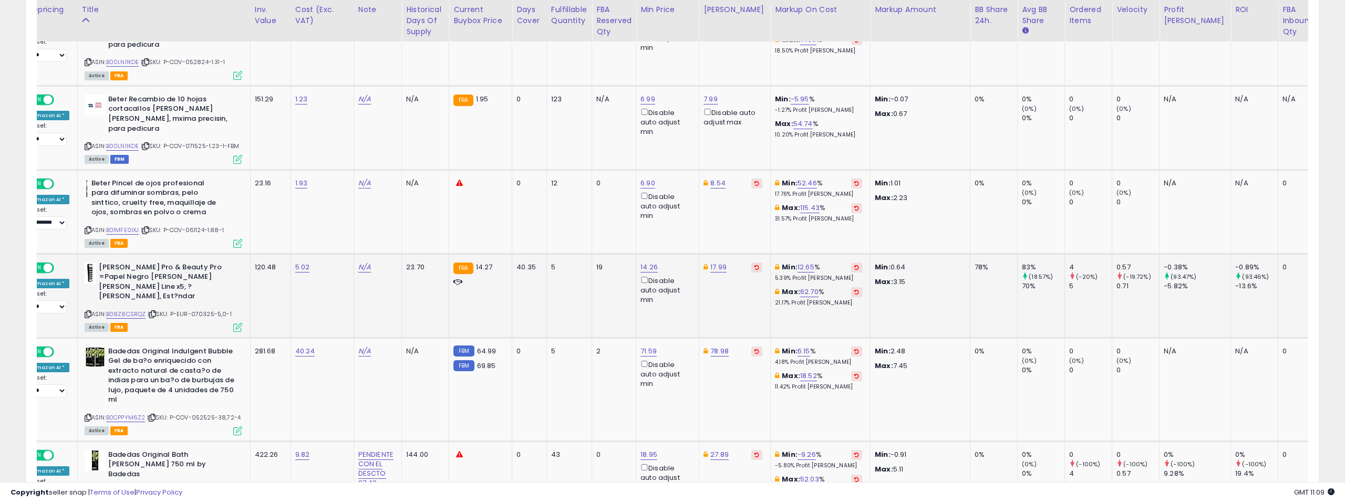
scroll to position [0, 87]
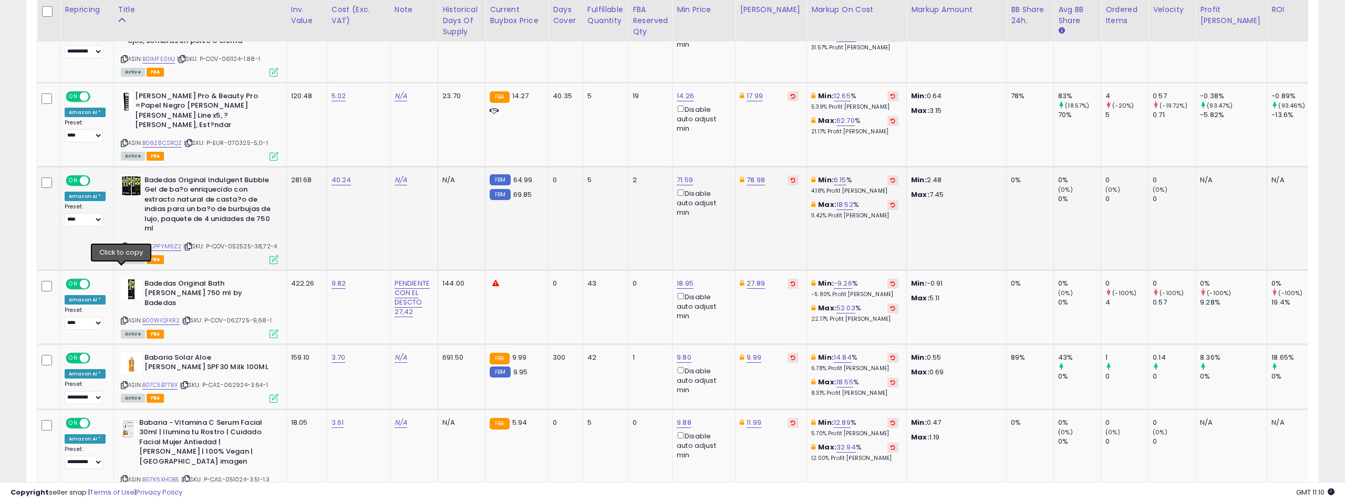
drag, startPoint x: 121, startPoint y: 273, endPoint x: 171, endPoint y: 228, distance: 67.3
click at [121, 318] on icon at bounding box center [124, 321] width 7 height 6
click at [170, 316] on link "B00WIQFKR2" at bounding box center [161, 320] width 38 height 9
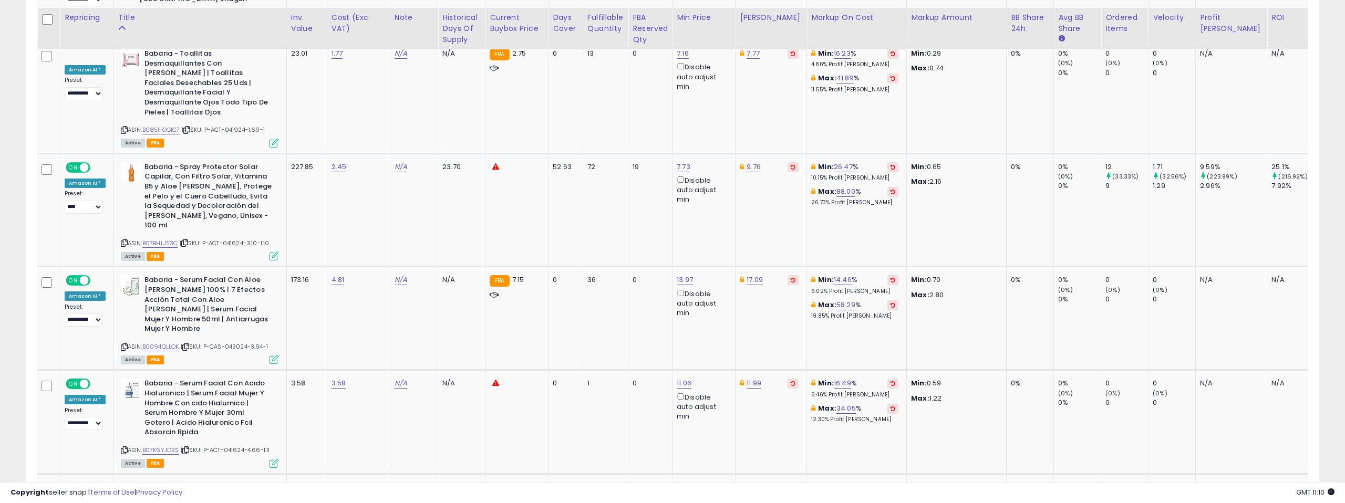
scroll to position [1573, 0]
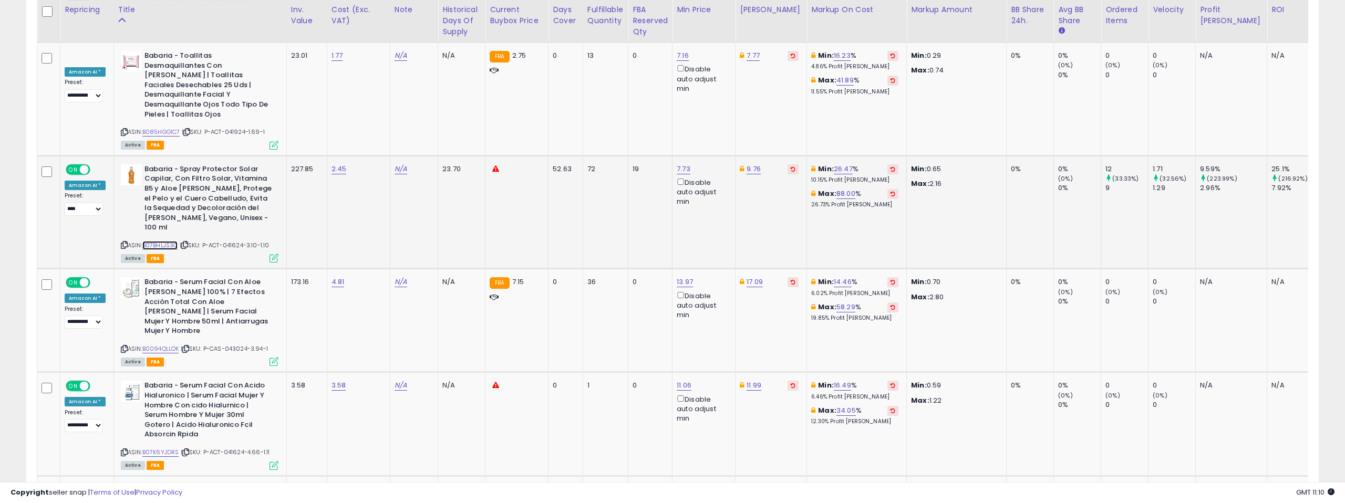
click at [168, 241] on link "B07BHLJS3C" at bounding box center [160, 245] width 36 height 9
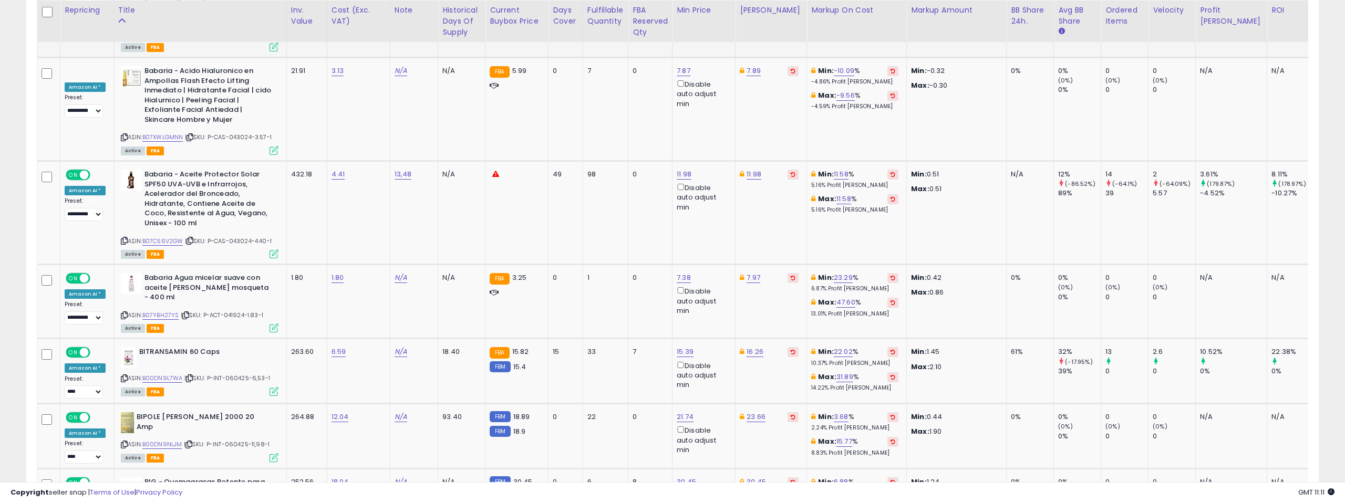
scroll to position [2530, 0]
click at [165, 236] on link "B07C56V2GW" at bounding box center [162, 240] width 41 height 9
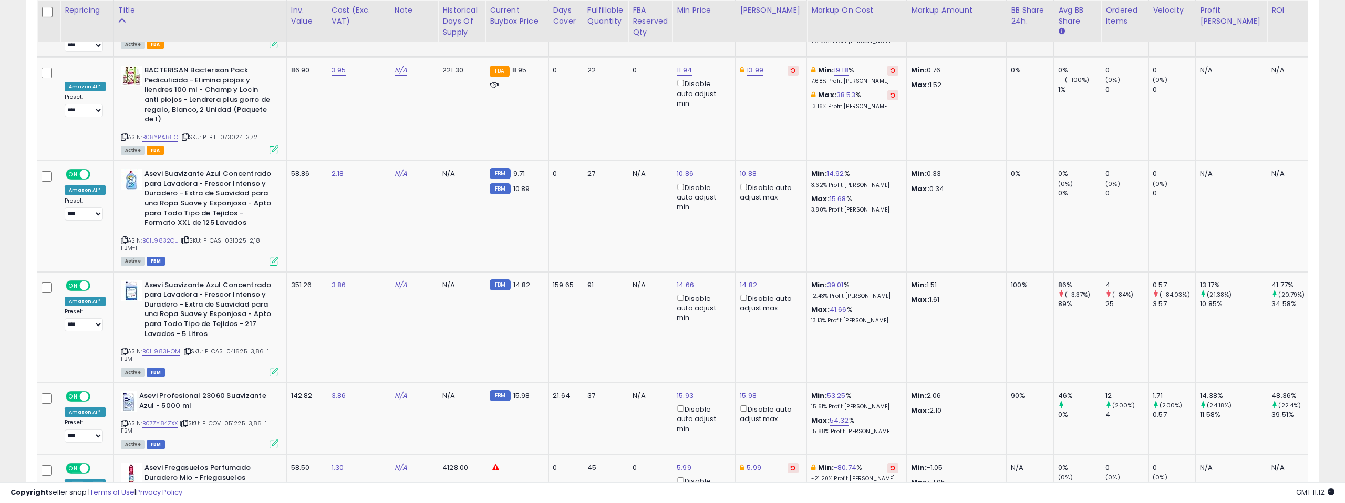
scroll to position [4096, 0]
click at [167, 347] on link "B01L983HOM" at bounding box center [161, 351] width 38 height 9
type input "*****"
click at [782, 133] on icon "submit" at bounding box center [779, 131] width 6 height 6
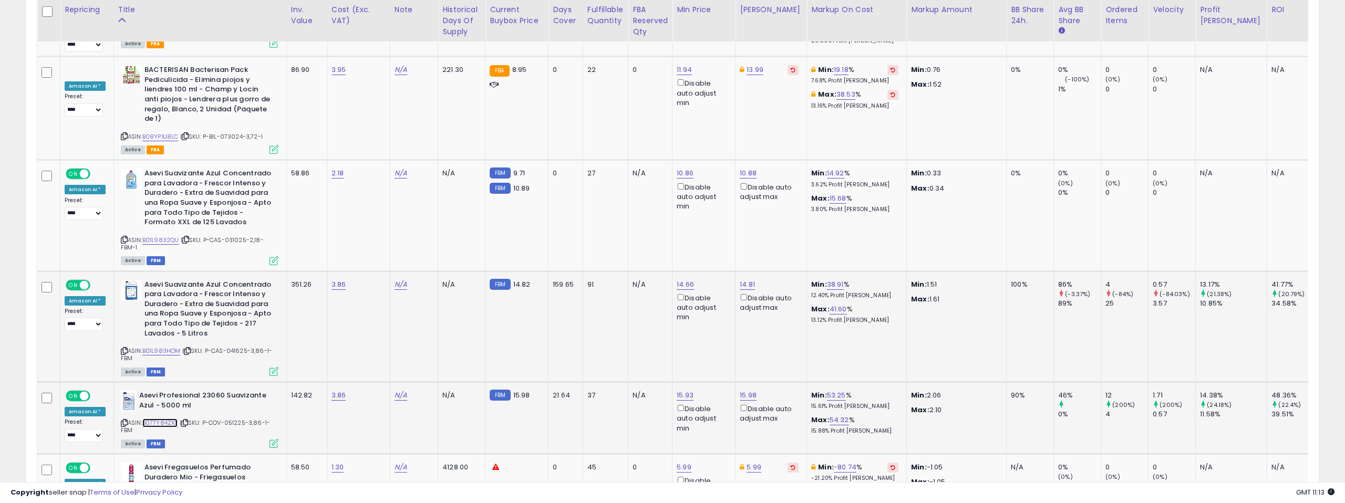
click at [153, 419] on link "B077Y84ZXX" at bounding box center [160, 423] width 36 height 9
type input "*****"
click at [782, 132] on icon "submit" at bounding box center [778, 131] width 6 height 6
click at [168, 419] on link "B077Y84ZXX" at bounding box center [160, 423] width 36 height 9
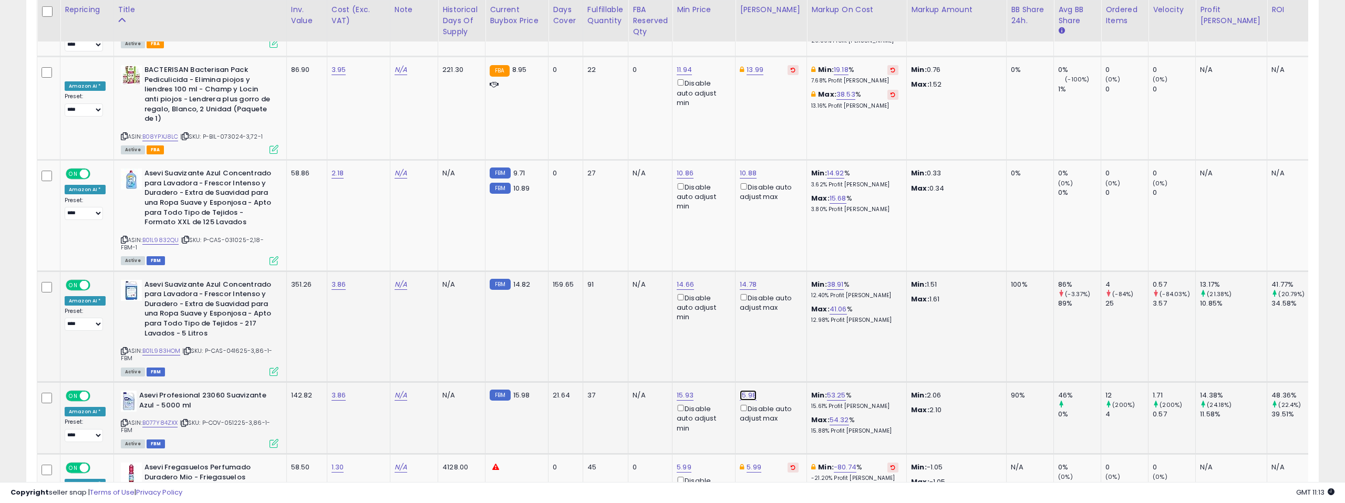
click at [782, 243] on icon "submit" at bounding box center [779, 242] width 6 height 6
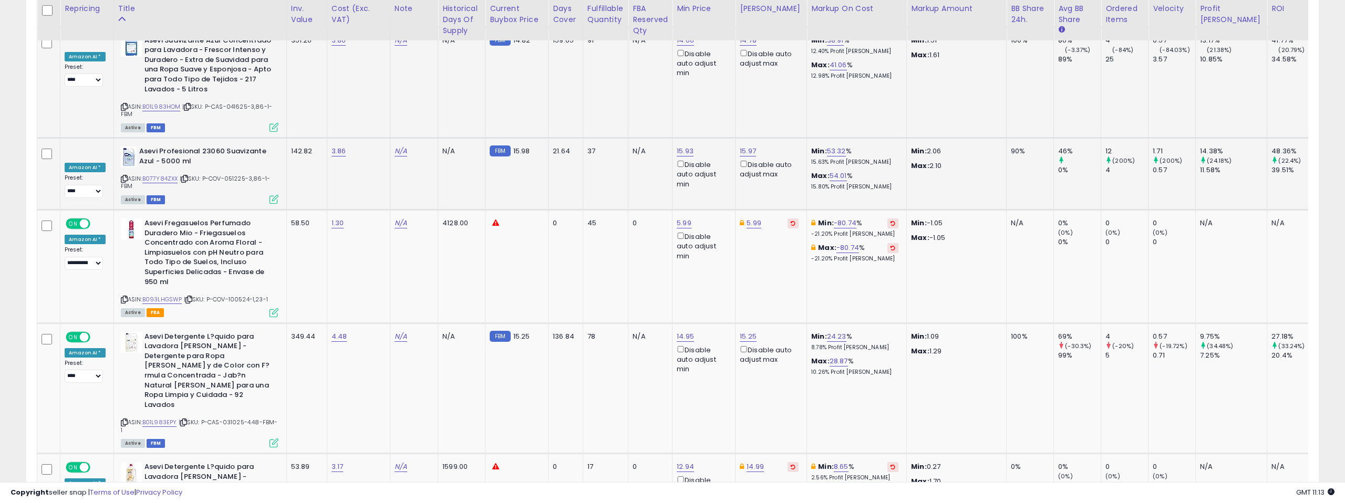
scroll to position [4341, 0]
click at [163, 417] on link "B01L983EPY" at bounding box center [159, 421] width 35 height 9
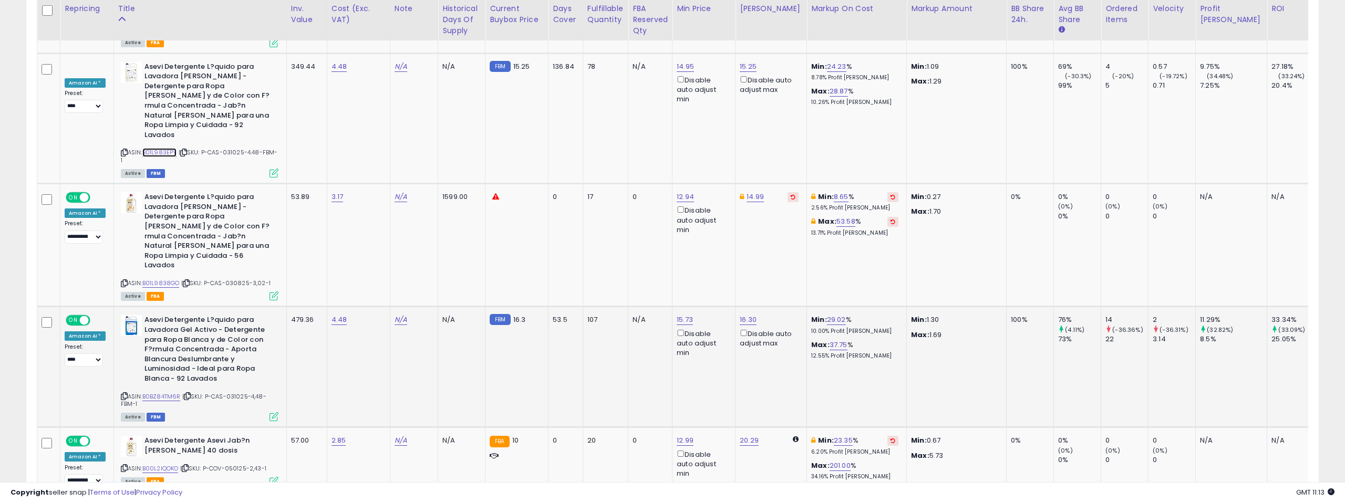
scroll to position [4611, 0]
click at [170, 391] on link "B0BZ84TM6R" at bounding box center [161, 395] width 38 height 9
type input "*****"
click at [782, 125] on icon "submit" at bounding box center [779, 126] width 6 height 6
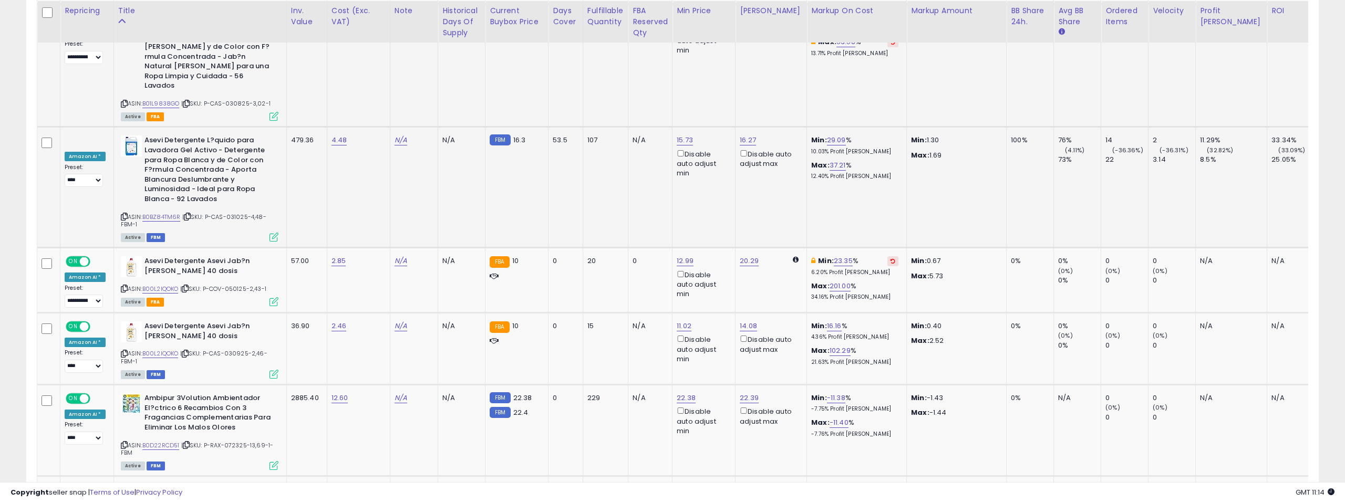
scroll to position [4801, 0]
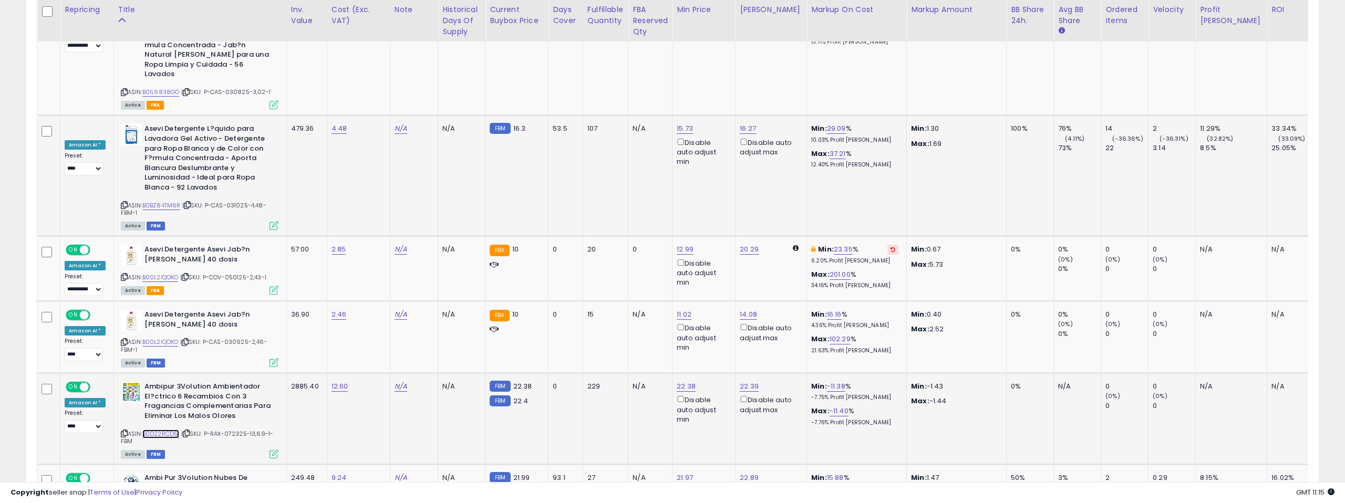
click at [164, 430] on link "B0D22RCD51" at bounding box center [160, 434] width 37 height 9
type input "*****"
click button "submit" at bounding box center [717, 194] width 18 height 16
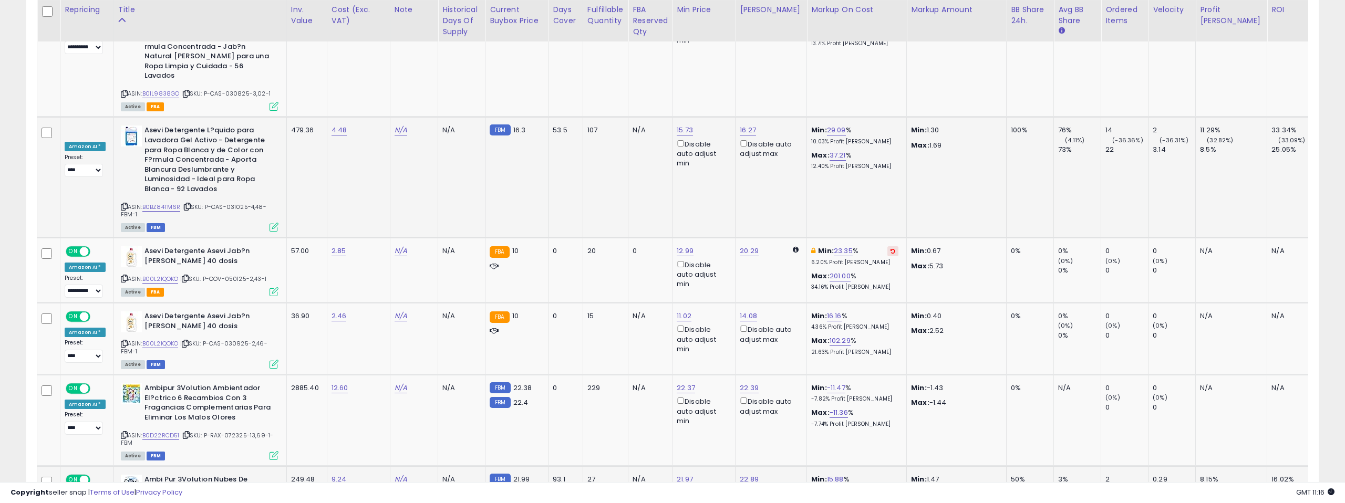
drag, startPoint x: 702, startPoint y: 292, endPoint x: 662, endPoint y: 287, distance: 40.2
type input "*****"
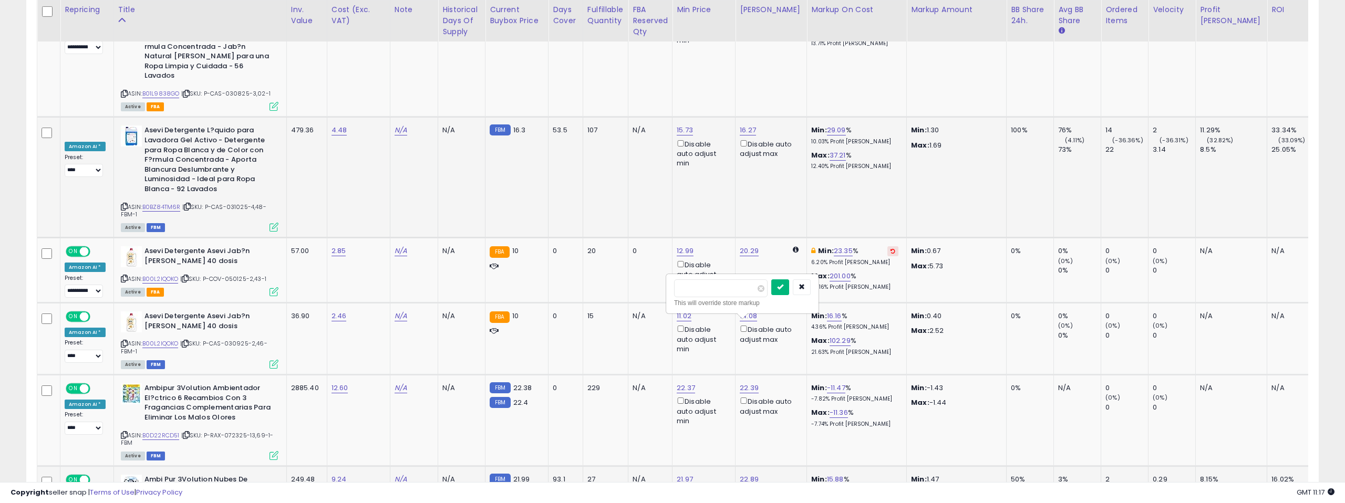
drag, startPoint x: 786, startPoint y: 285, endPoint x: 731, endPoint y: 302, distance: 57.7
click at [783, 285] on icon "submit" at bounding box center [780, 287] width 6 height 6
type input "*****"
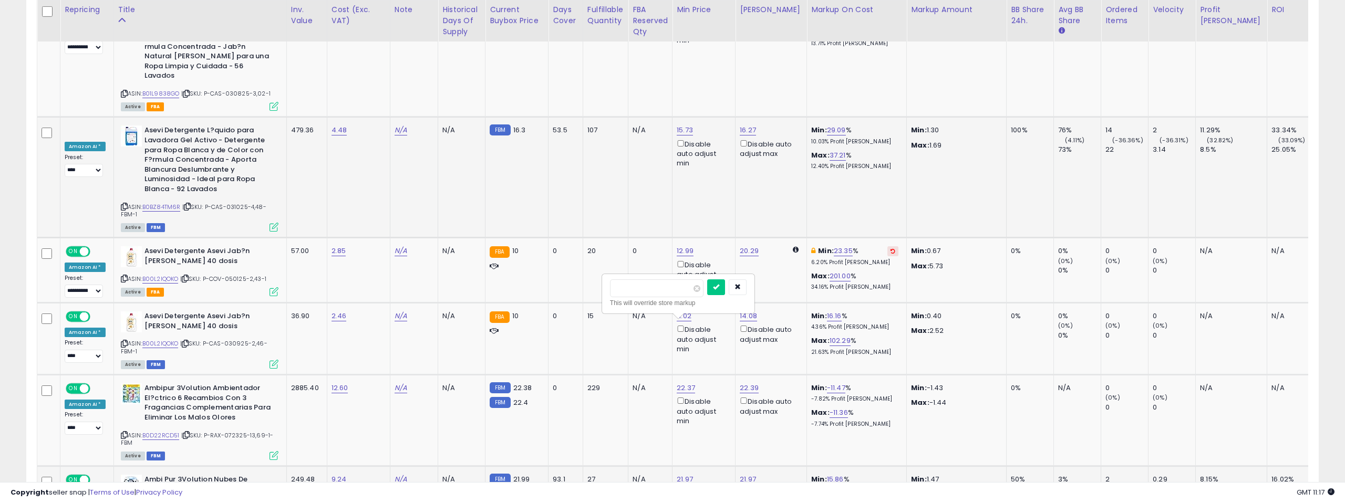
click button "submit" at bounding box center [716, 287] width 18 height 16
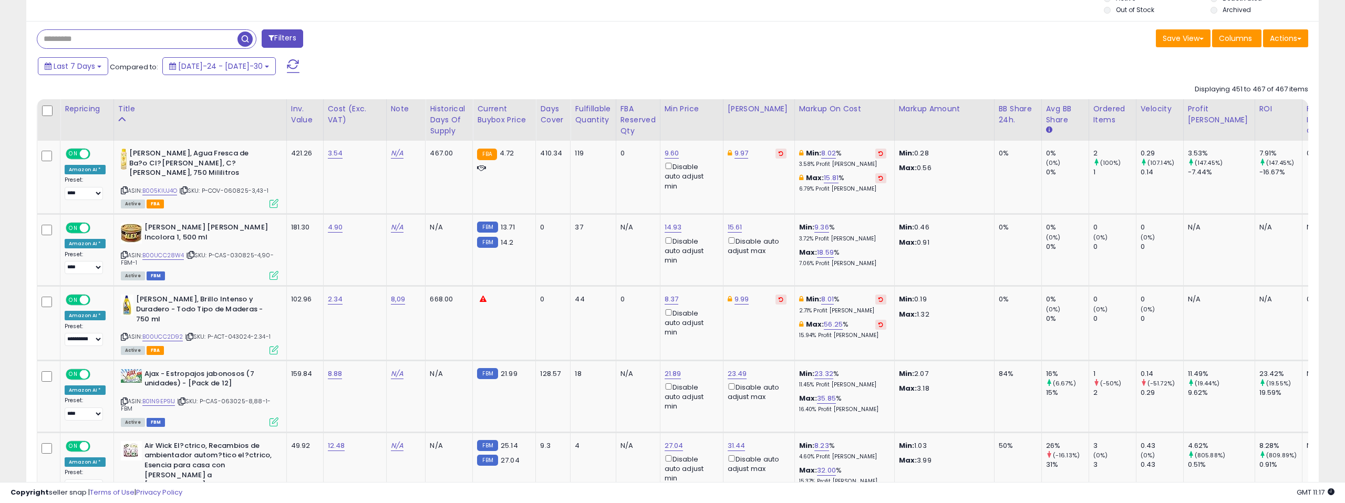
scroll to position [412, 0]
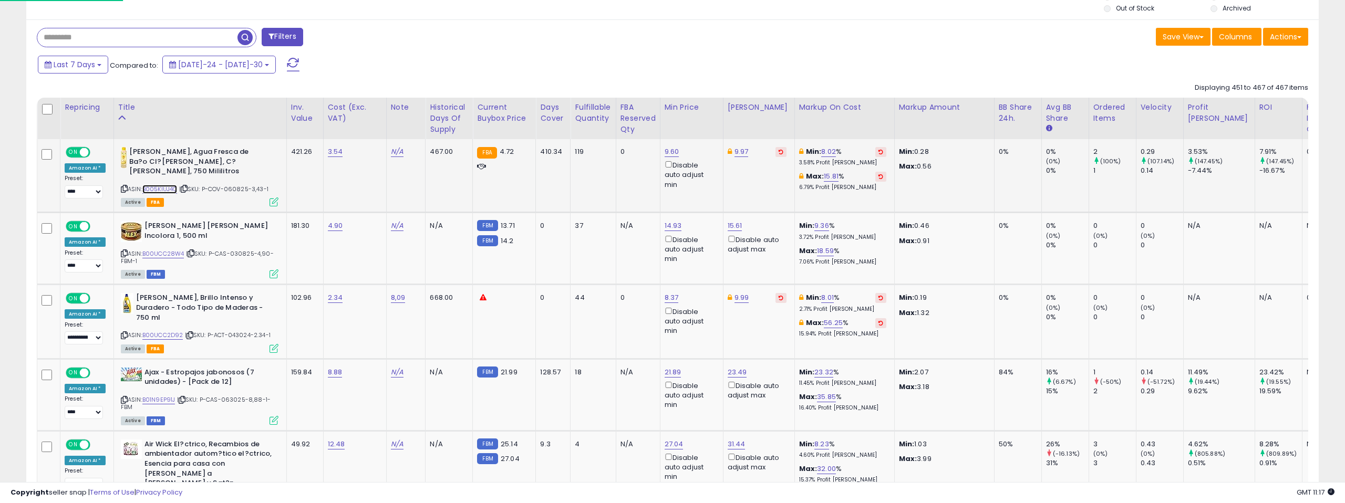
click at [152, 185] on link "B005KIUJ4O" at bounding box center [159, 189] width 35 height 9
click at [665, 152] on link "9.60" at bounding box center [672, 152] width 15 height 11
type input "****"
click button "submit" at bounding box center [702, 115] width 18 height 16
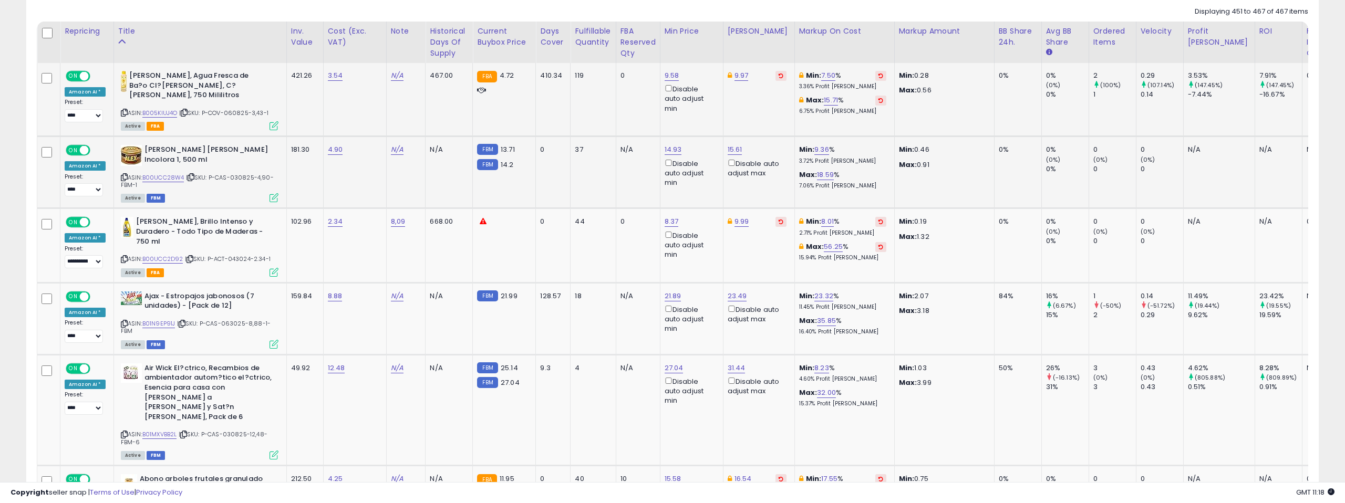
scroll to position [490, 0]
click at [172, 172] on link "B00UCC28W4" at bounding box center [163, 176] width 42 height 9
click at [671, 79] on link "14.93" at bounding box center [672, 74] width 15 height 11
drag, startPoint x: 633, startPoint y: 105, endPoint x: 582, endPoint y: 100, distance: 51.7
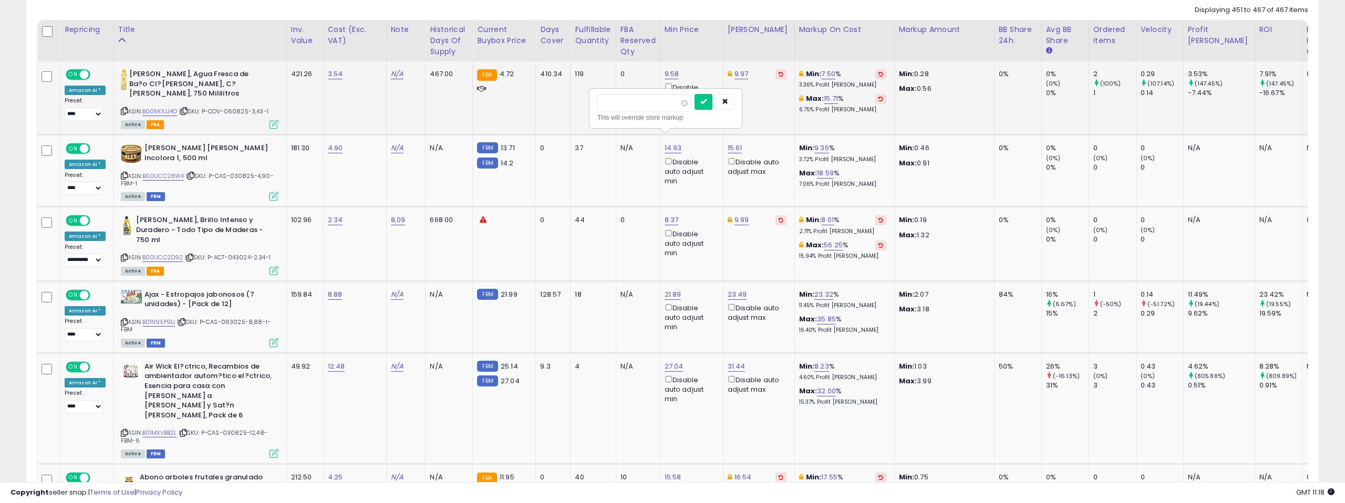
scroll to position [0, 75]
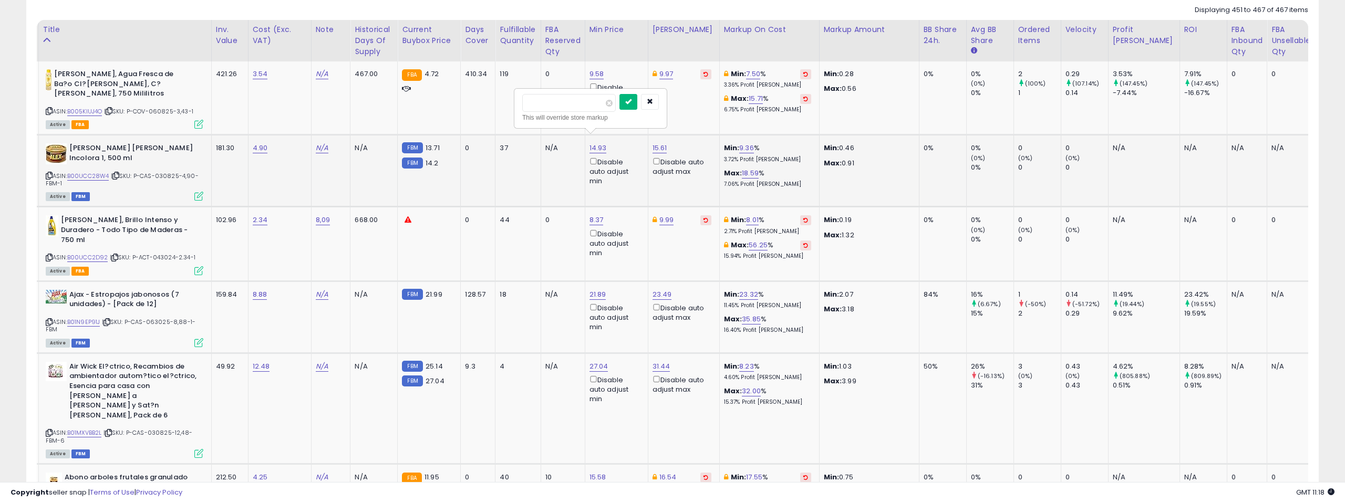
type input "*****"
click at [633, 96] on button "submit" at bounding box center [628, 102] width 18 height 16
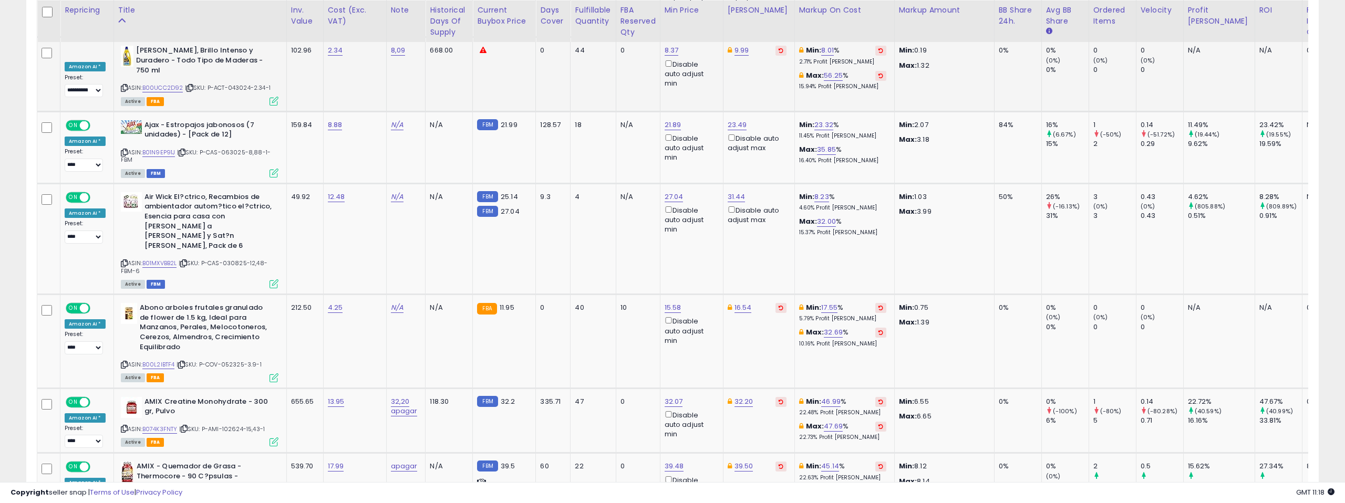
scroll to position [661, 0]
click at [168, 147] on link "B01N9EP91J" at bounding box center [158, 151] width 33 height 9
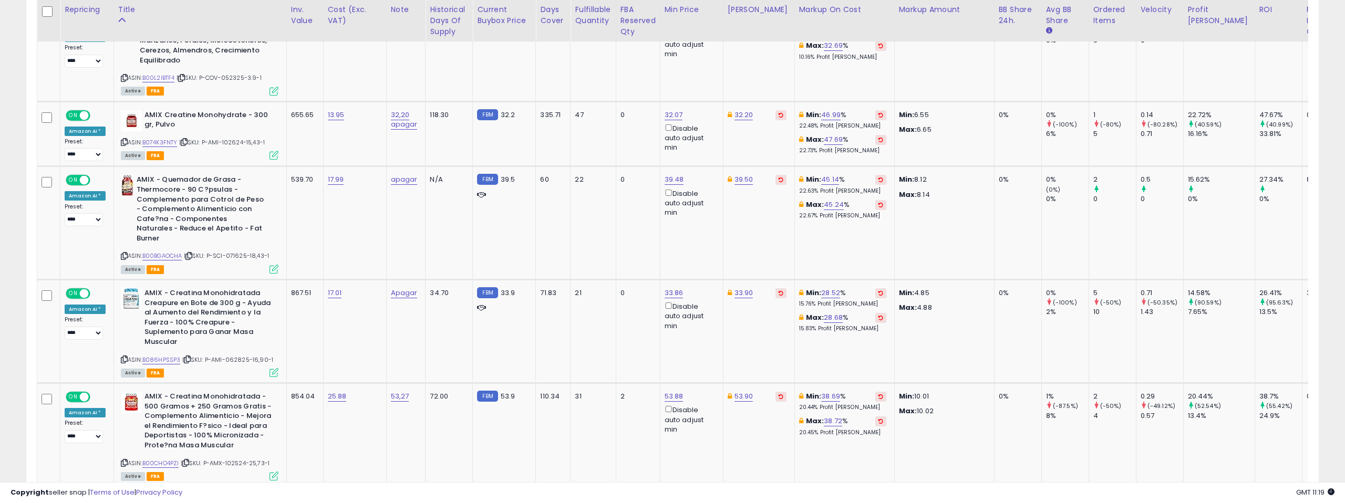
scroll to position [948, 0]
click at [158, 137] on link "B074K3FNTY" at bounding box center [159, 141] width 35 height 9
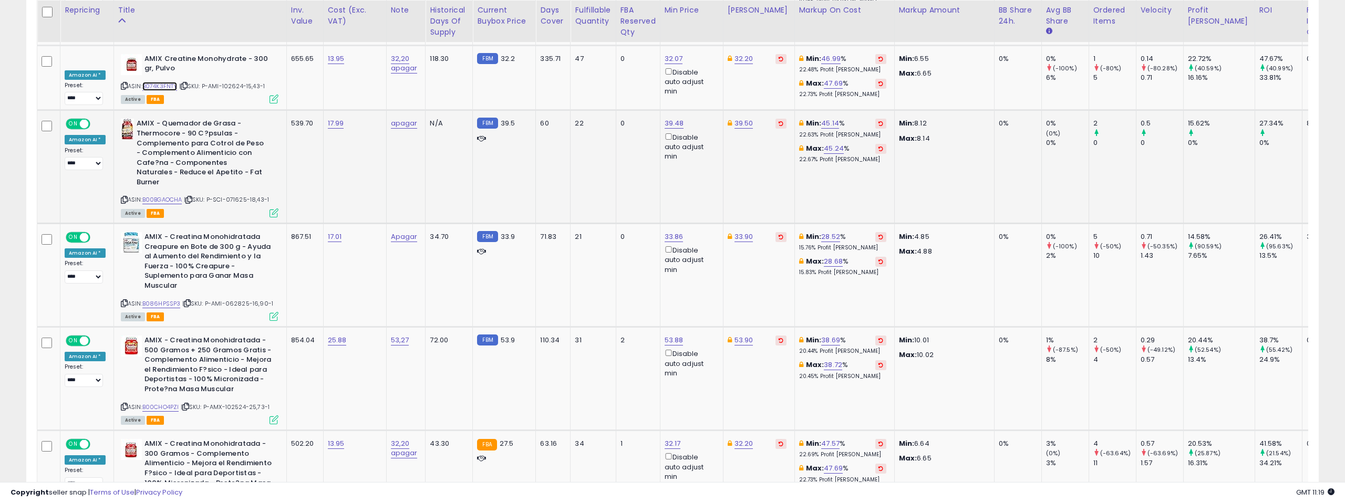
scroll to position [1005, 0]
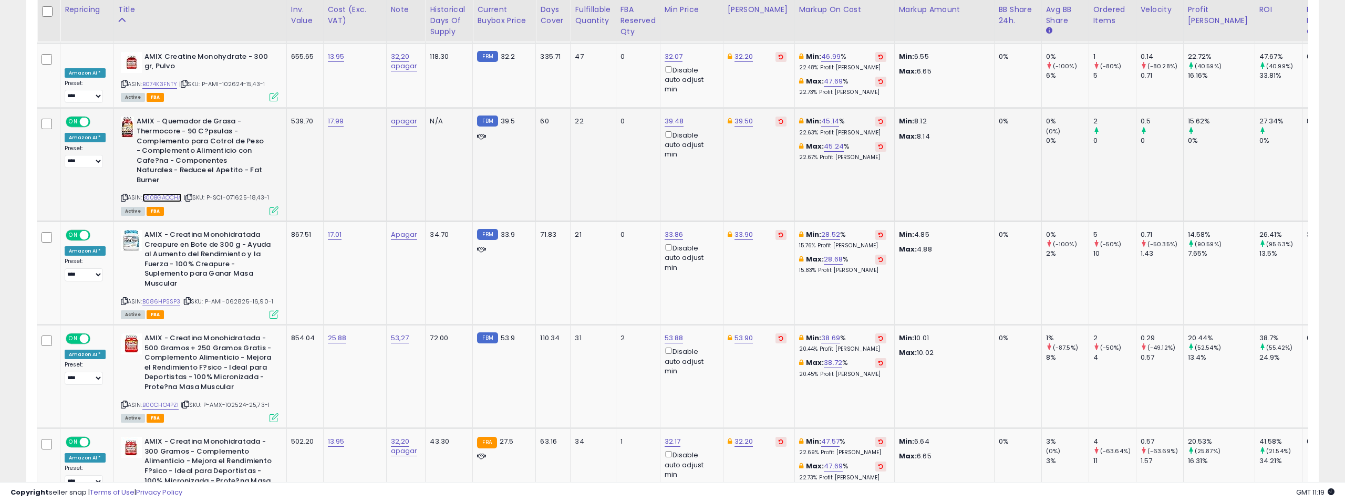
click at [166, 193] on link "B00BGAOCHA" at bounding box center [162, 197] width 40 height 9
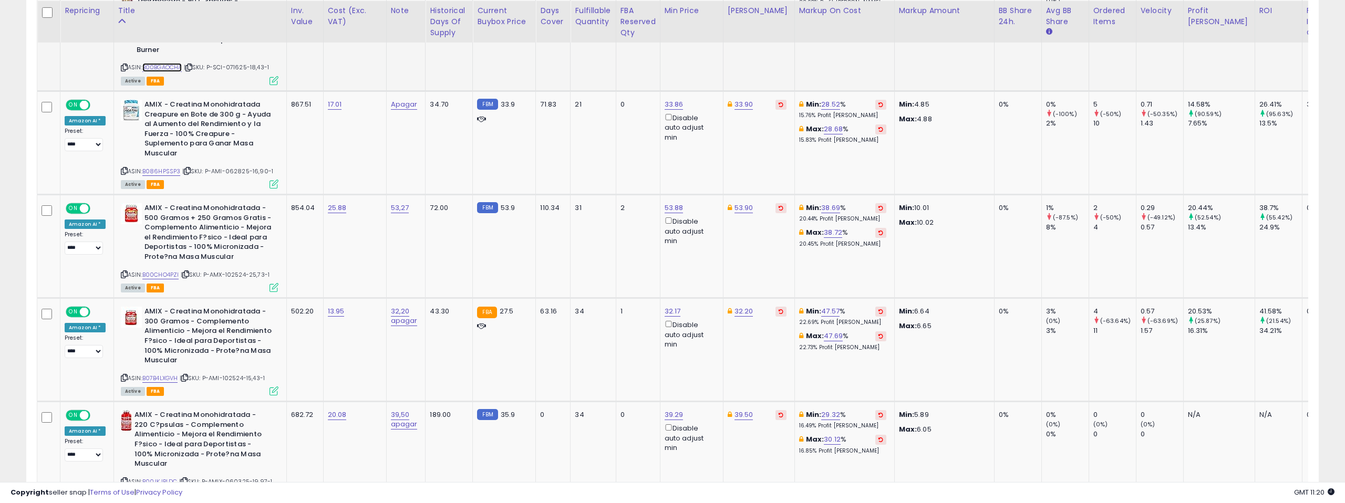
scroll to position [1137, 0]
click at [161, 165] on link "B086HPSSP3" at bounding box center [161, 169] width 38 height 9
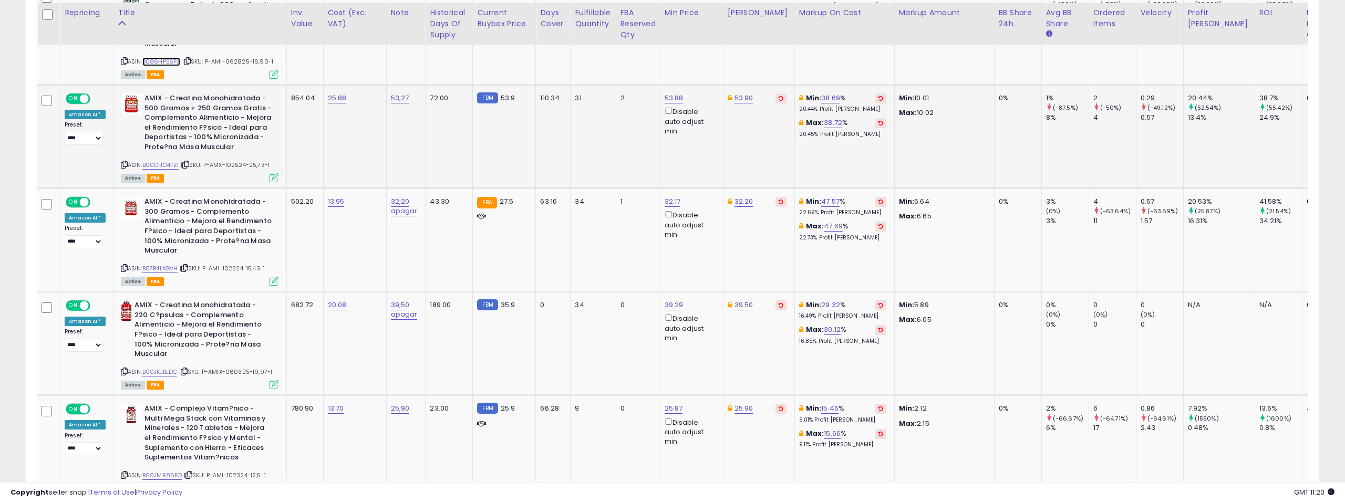
scroll to position [1248, 0]
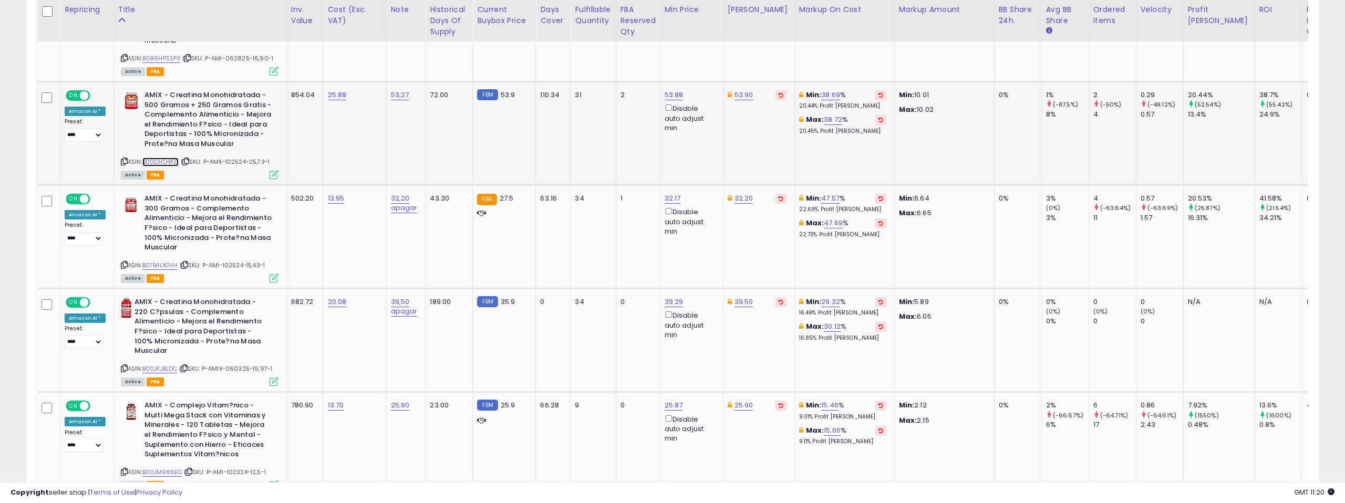
click at [157, 158] on link "B00CHO4PZI" at bounding box center [160, 162] width 37 height 9
type input "*****"
click at [706, 27] on button "submit" at bounding box center [705, 28] width 18 height 16
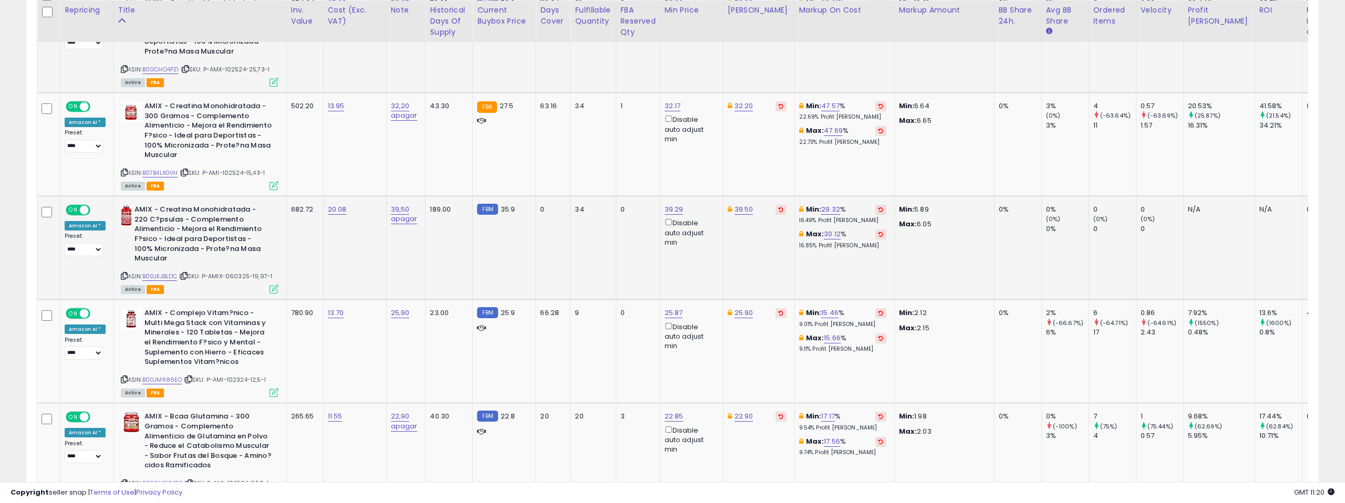
scroll to position [1342, 0]
click at [159, 168] on link "B07B4LXGVH" at bounding box center [160, 172] width 36 height 9
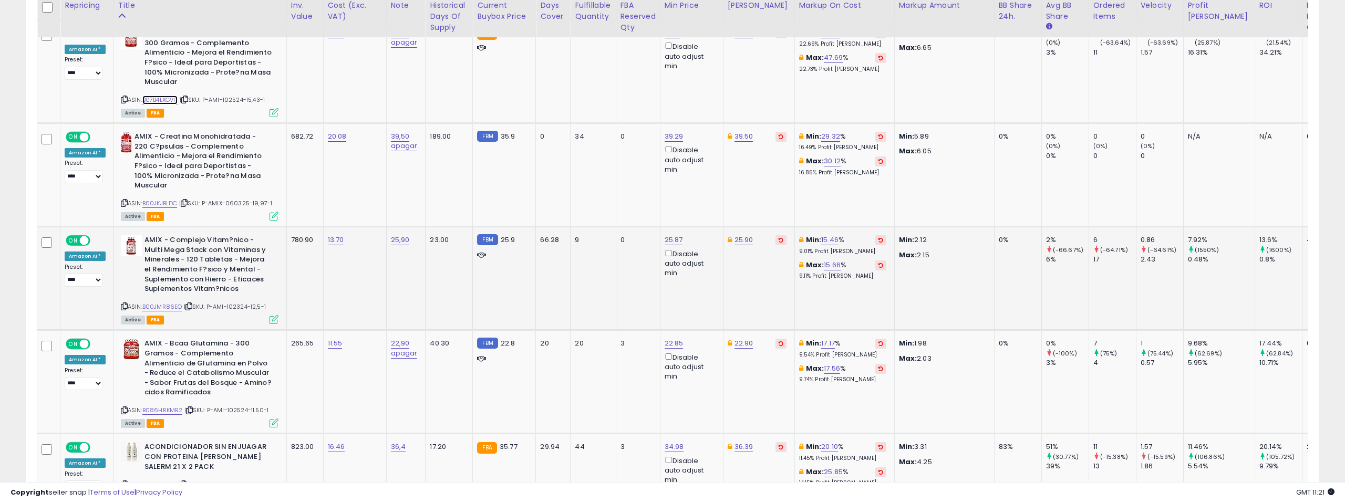
scroll to position [1414, 0]
click at [157, 199] on link "B00JKJBLDC" at bounding box center [159, 203] width 35 height 9
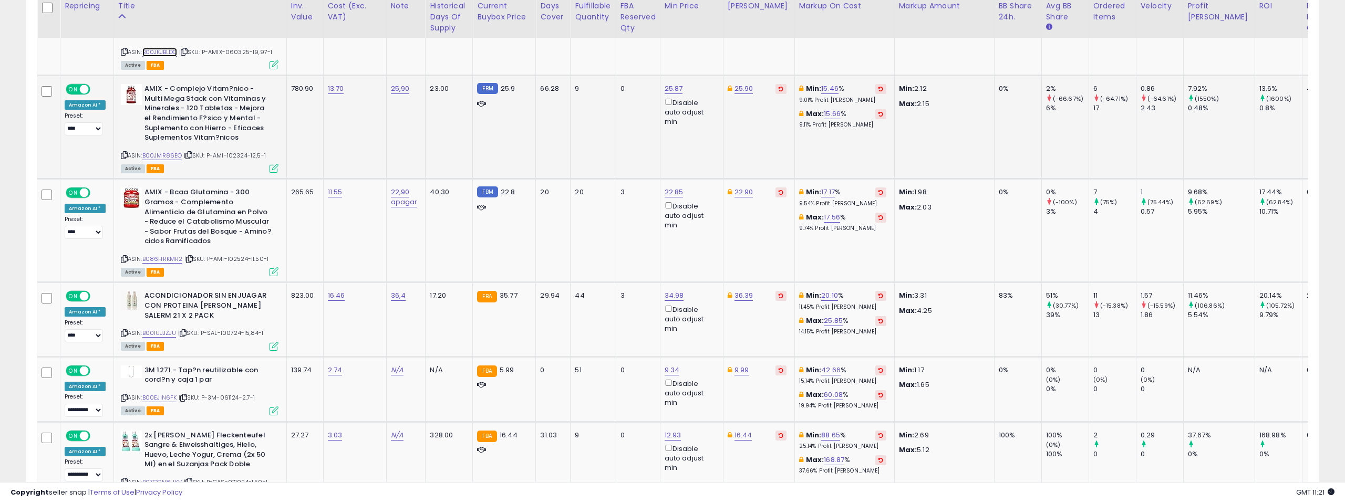
scroll to position [1570, 0]
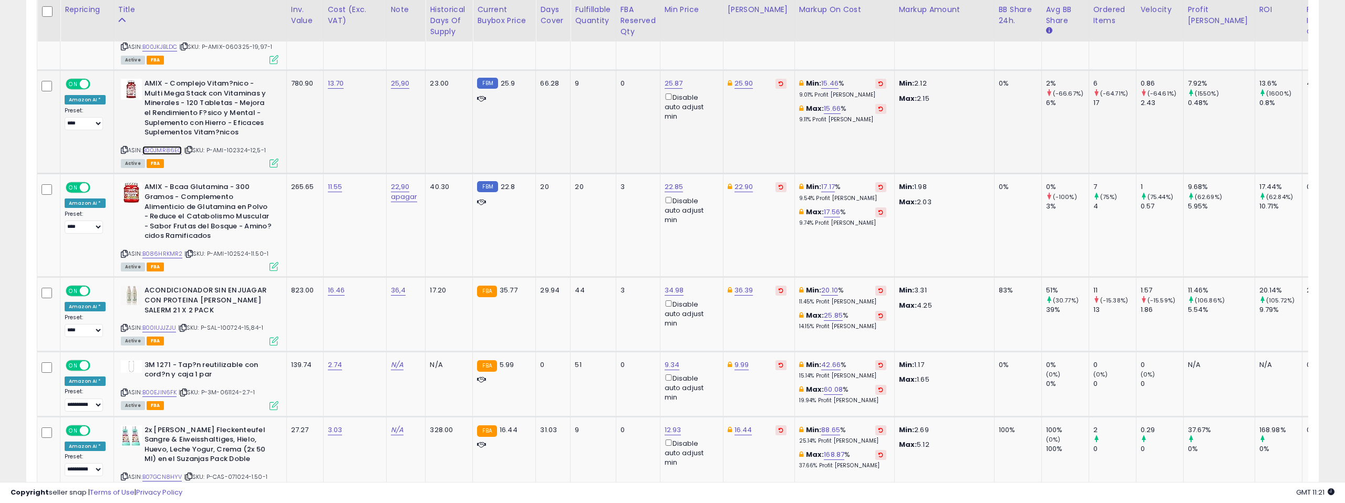
click at [158, 146] on link "B00JMR86EO" at bounding box center [162, 150] width 40 height 9
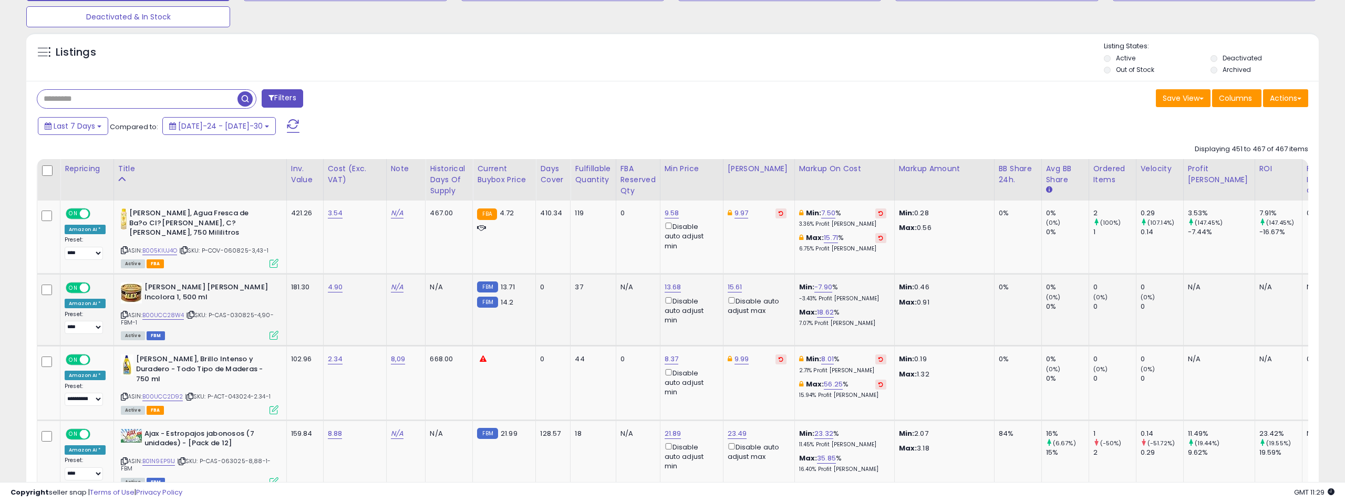
scroll to position [350, 0]
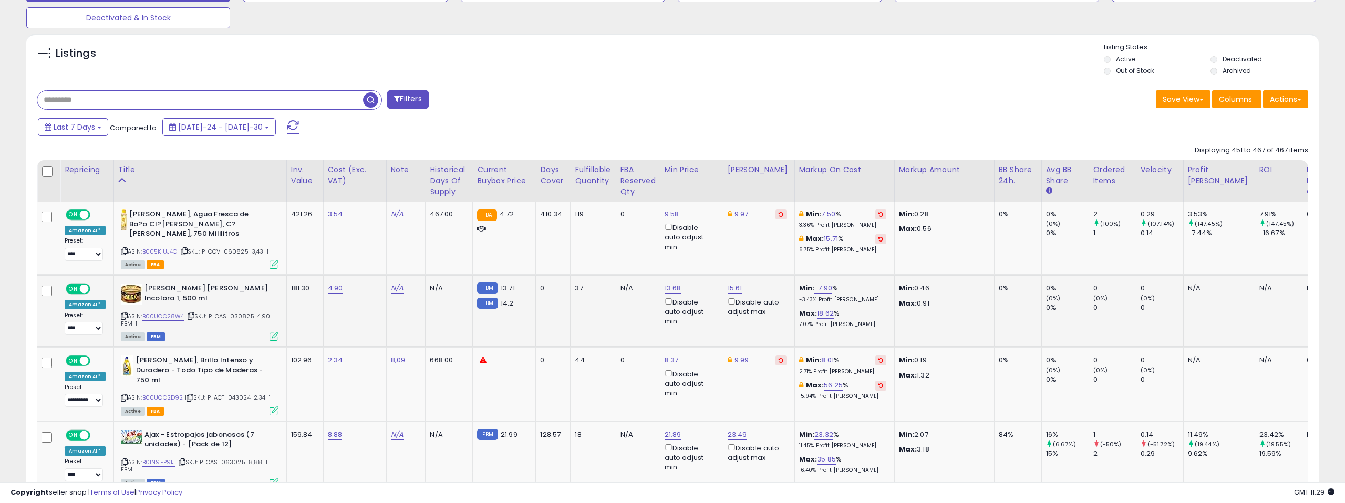
click at [88, 100] on input "text" at bounding box center [200, 100] width 326 height 18
type input "*******"
click at [369, 98] on span "button" at bounding box center [370, 99] width 15 height 15
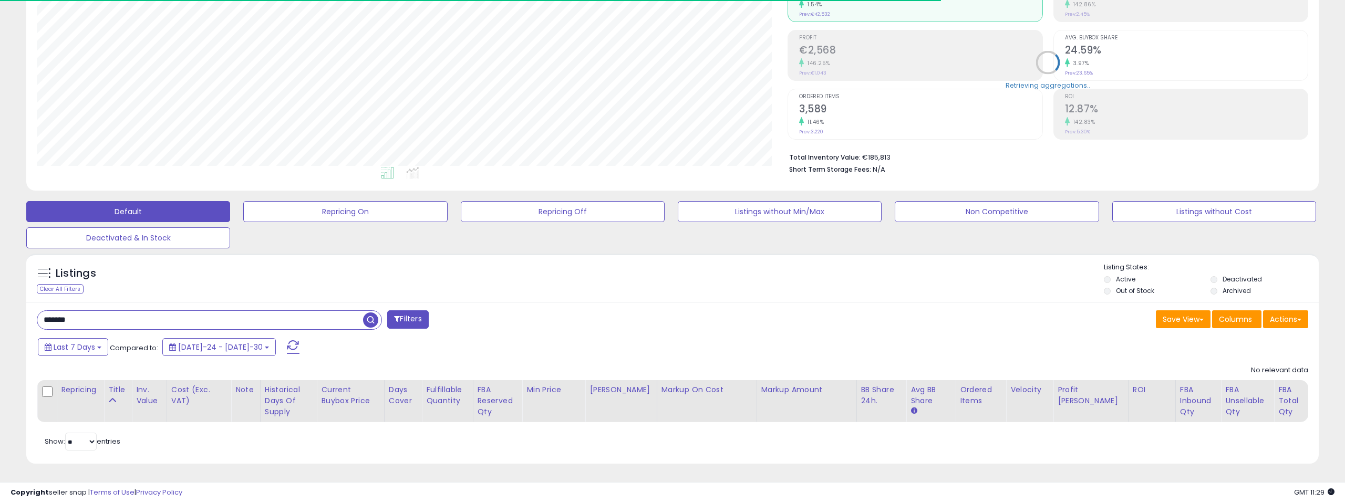
scroll to position [215, 751]
